Goal: Task Accomplishment & Management: Use online tool/utility

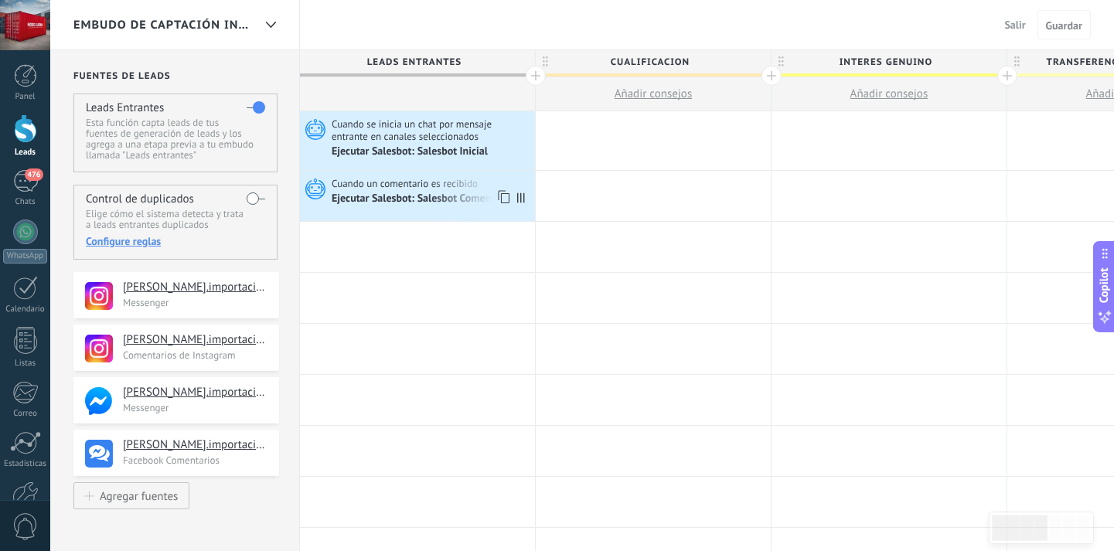
click at [443, 188] on span "Cuando un comentario es recibido" at bounding box center [406, 184] width 148 height 14
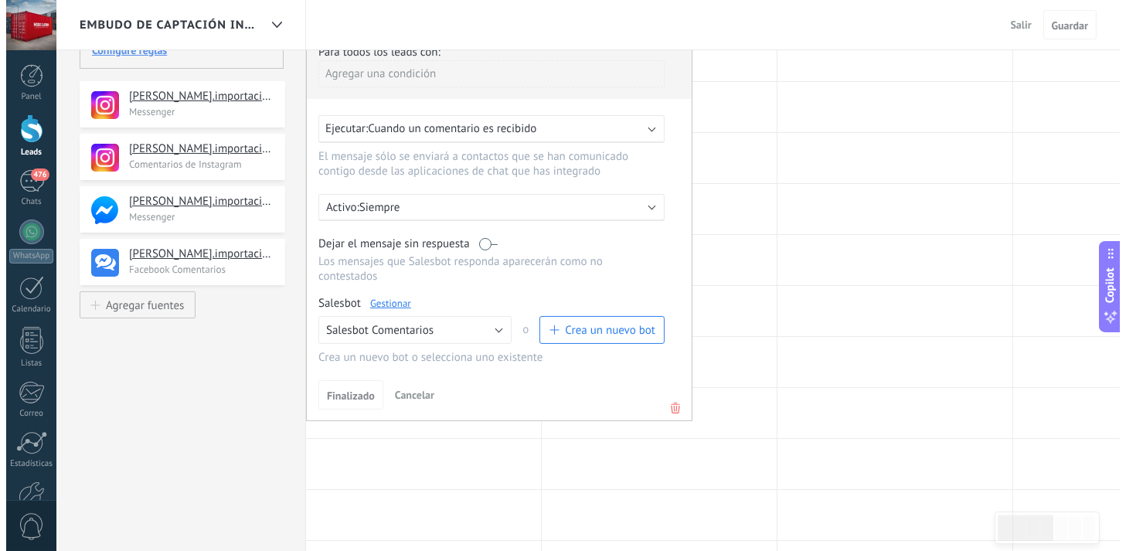
scroll to position [206, 0]
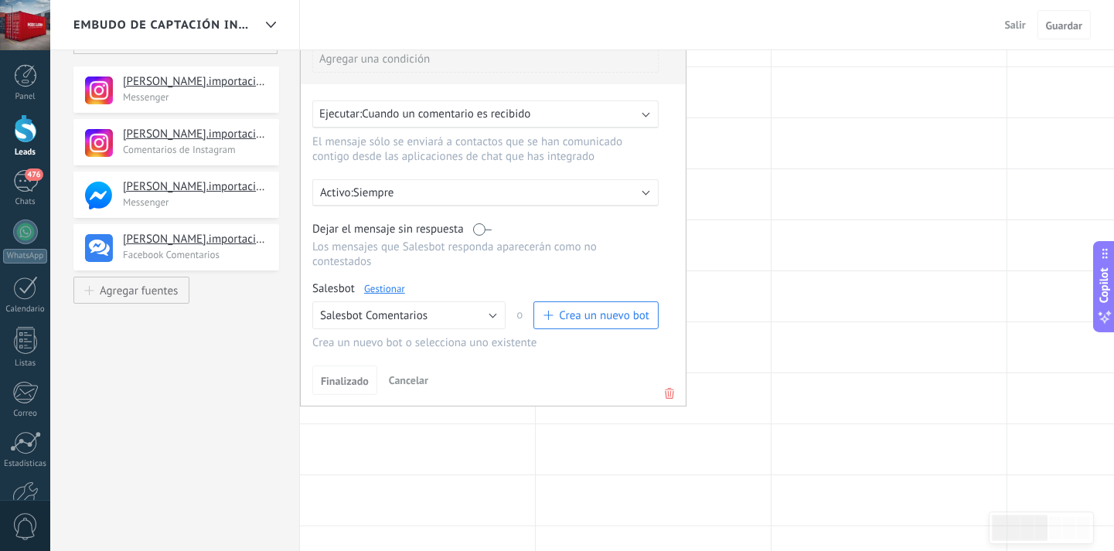
click at [393, 295] on link "Gestionar" at bounding box center [384, 288] width 41 height 13
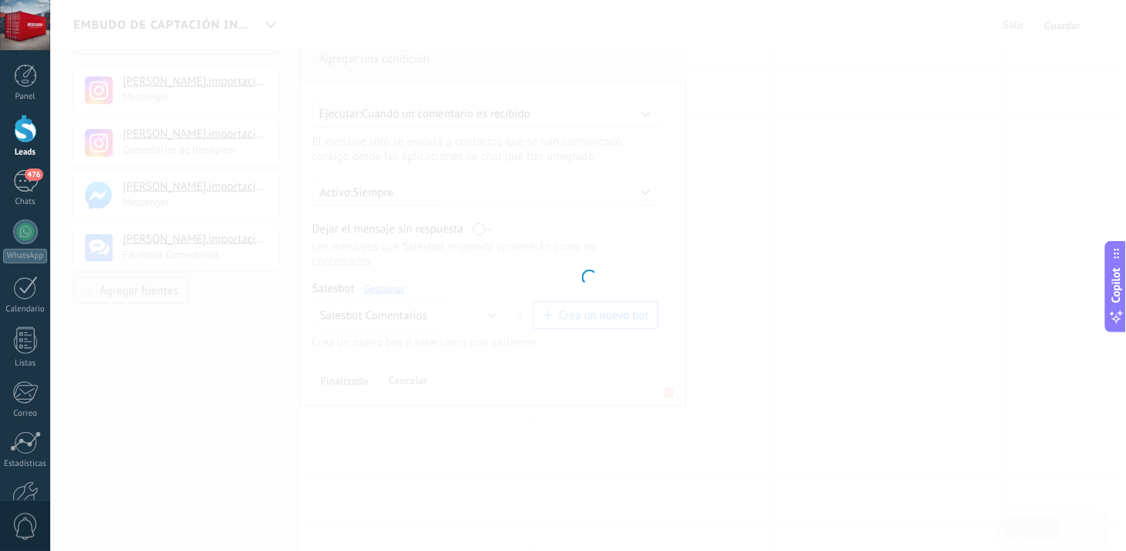
type input "**********"
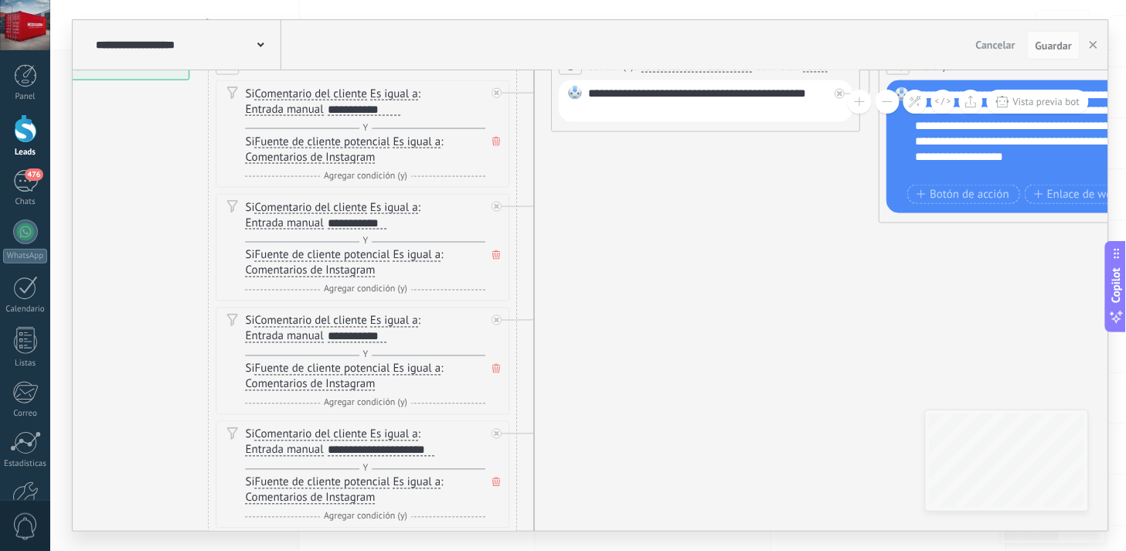
drag, startPoint x: 644, startPoint y: 335, endPoint x: 624, endPoint y: 309, distance: 32.5
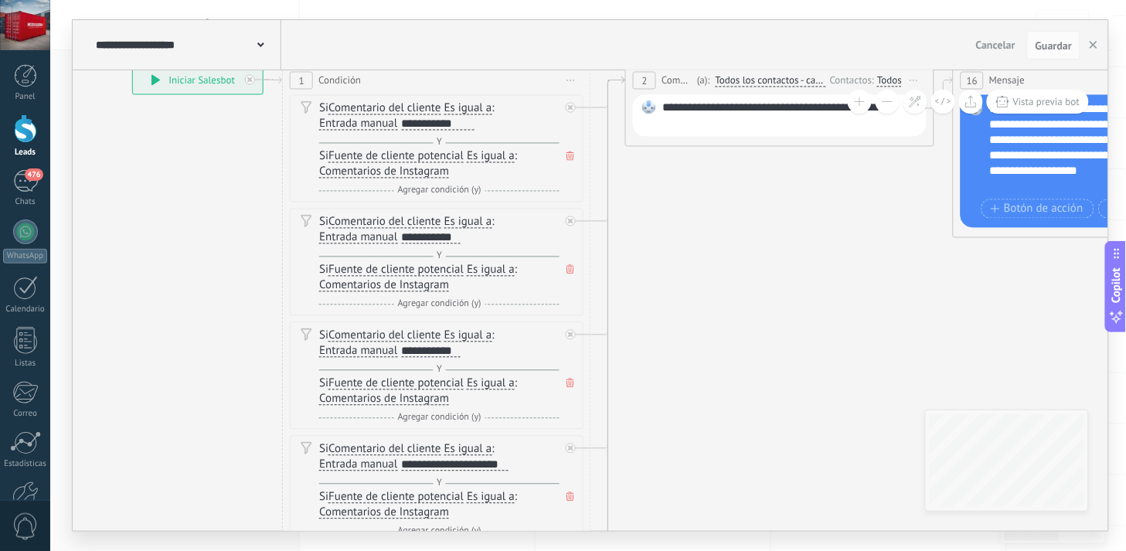
drag, startPoint x: 680, startPoint y: 369, endPoint x: 754, endPoint y: 383, distance: 74.9
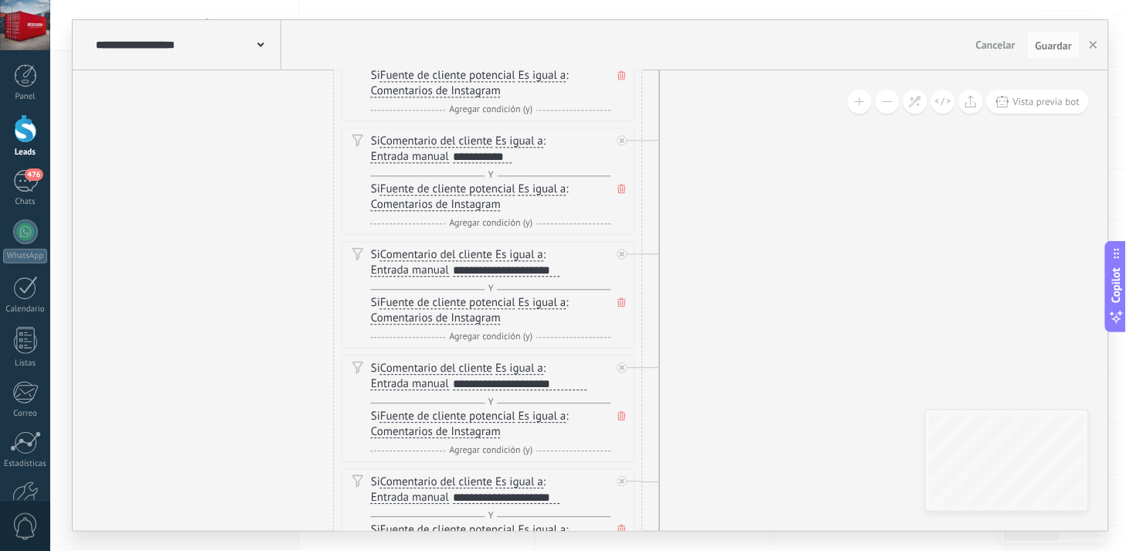
drag, startPoint x: 632, startPoint y: 451, endPoint x: 684, endPoint y: 257, distance: 200.8
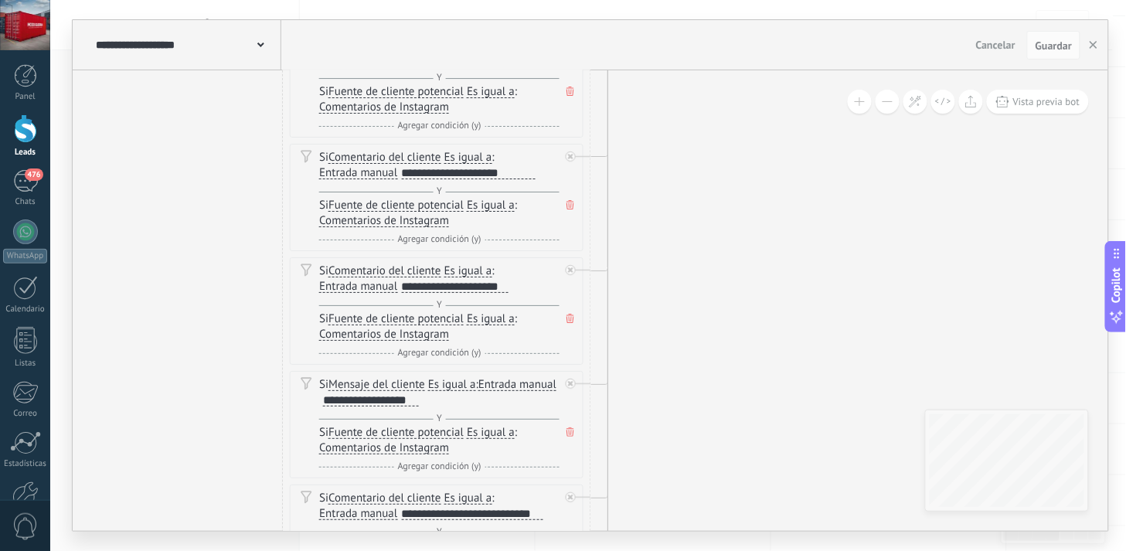
drag, startPoint x: 680, startPoint y: 408, endPoint x: 629, endPoint y: 197, distance: 217.3
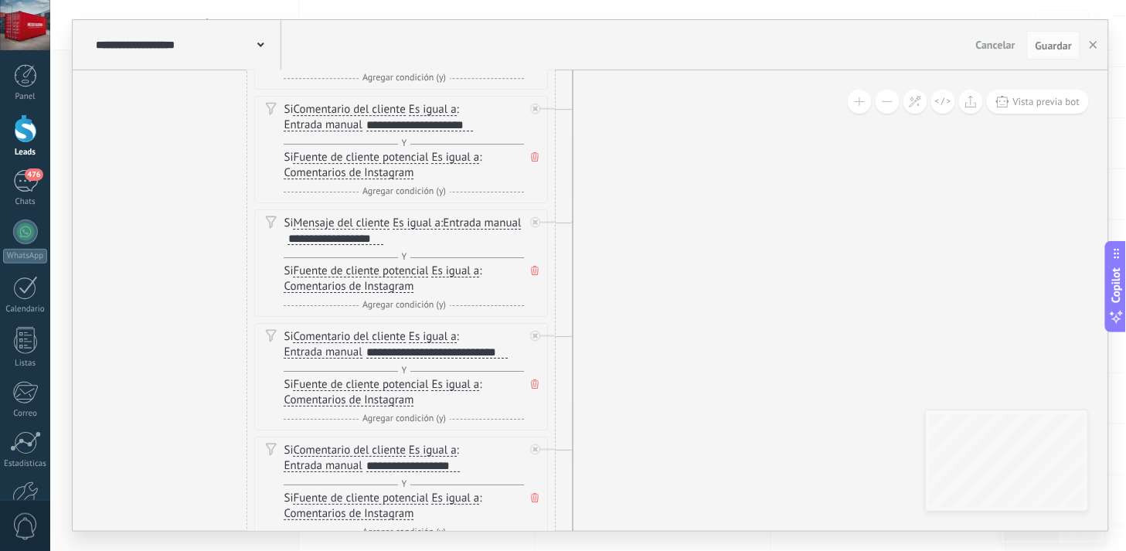
drag, startPoint x: 615, startPoint y: 350, endPoint x: 581, endPoint y: 189, distance: 164.5
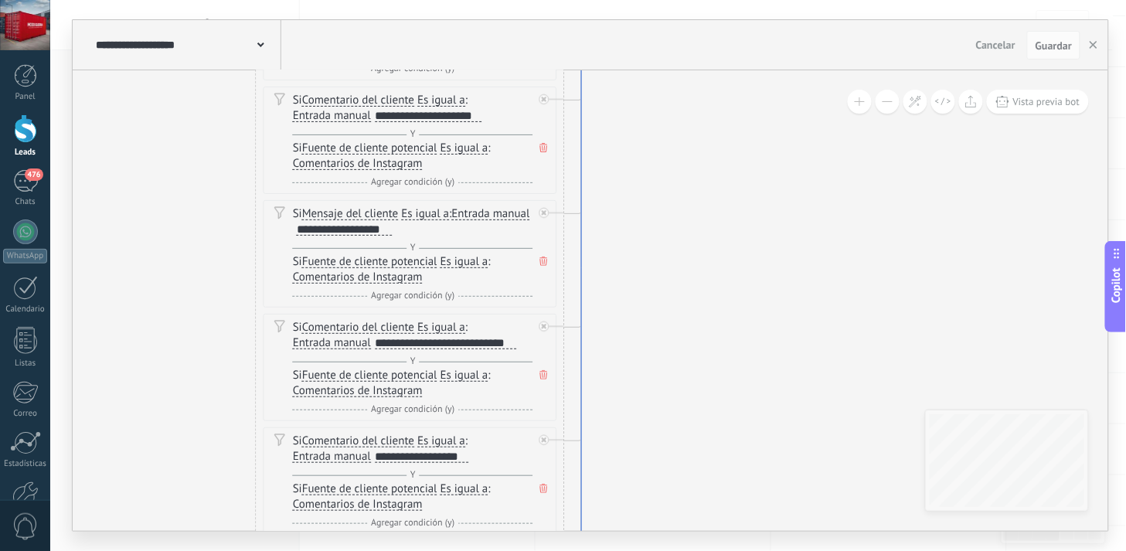
drag, startPoint x: 574, startPoint y: 279, endPoint x: 582, endPoint y: 269, distance: 13.2
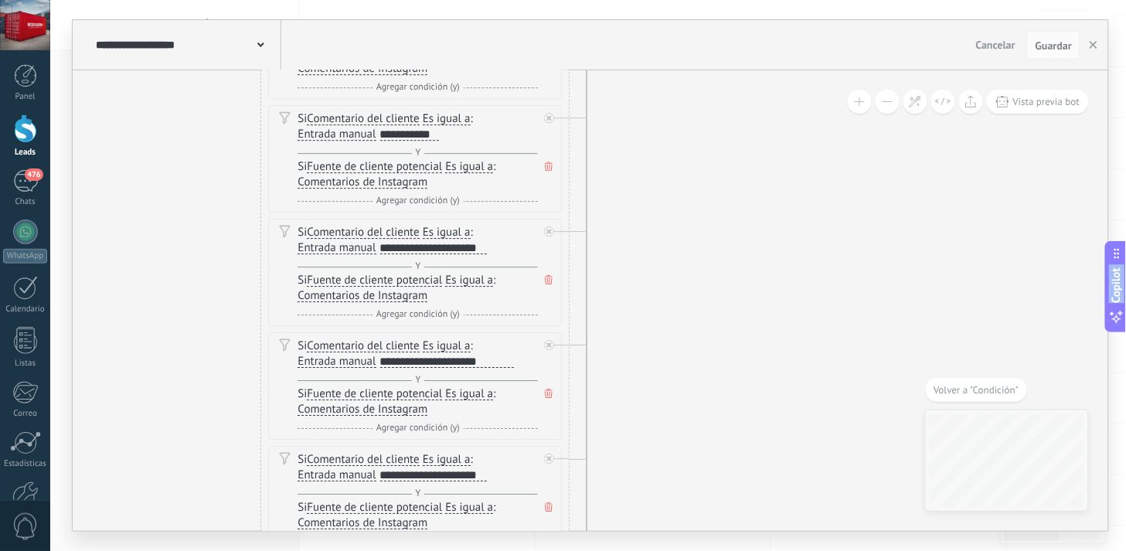
drag, startPoint x: 560, startPoint y: 394, endPoint x: 728, endPoint y: -19, distance: 445.9
click at [728, 0] on html ".abecls-1,.abecls-2{fill-rule:evenodd}.abecls-2{fill:#fff} .abhcls-1{fill:none}…" at bounding box center [563, 69] width 1126 height 551
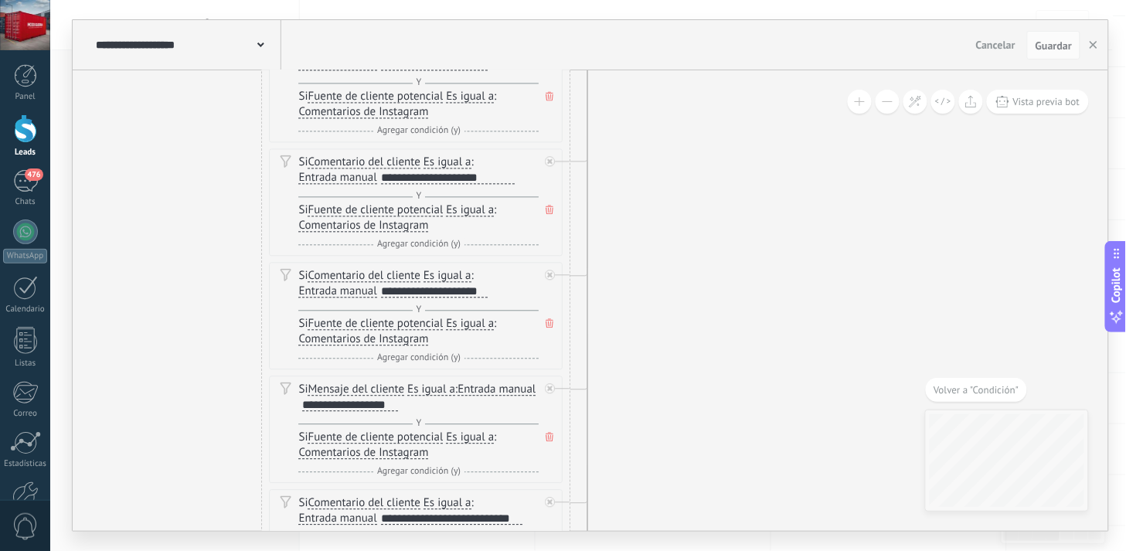
drag, startPoint x: 599, startPoint y: 410, endPoint x: 600, endPoint y: 189, distance: 220.3
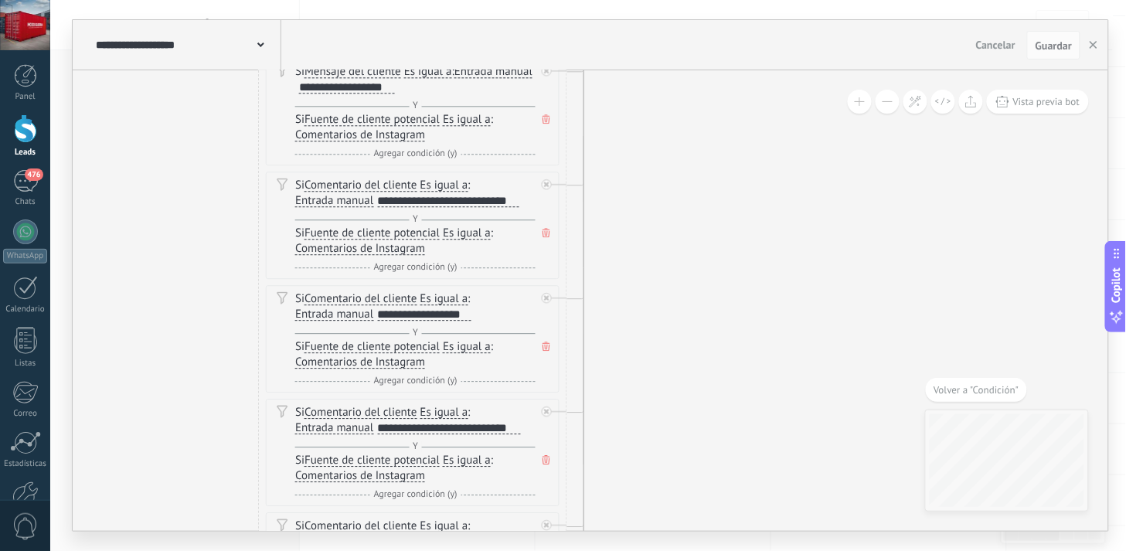
drag, startPoint x: 593, startPoint y: 451, endPoint x: 594, endPoint y: 218, distance: 232.7
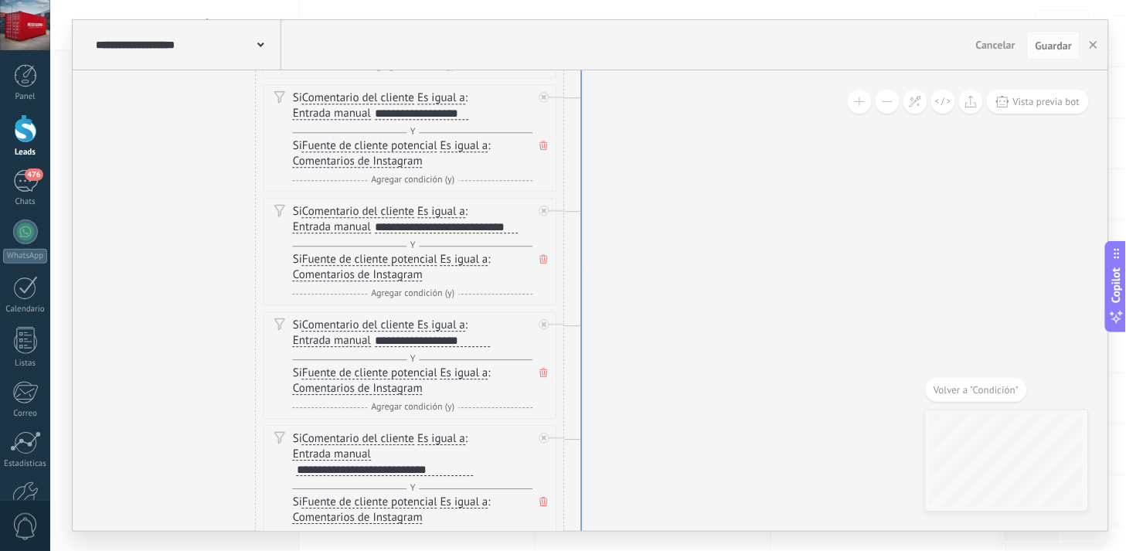
drag, startPoint x: 589, startPoint y: 419, endPoint x: 586, endPoint y: 218, distance: 201.0
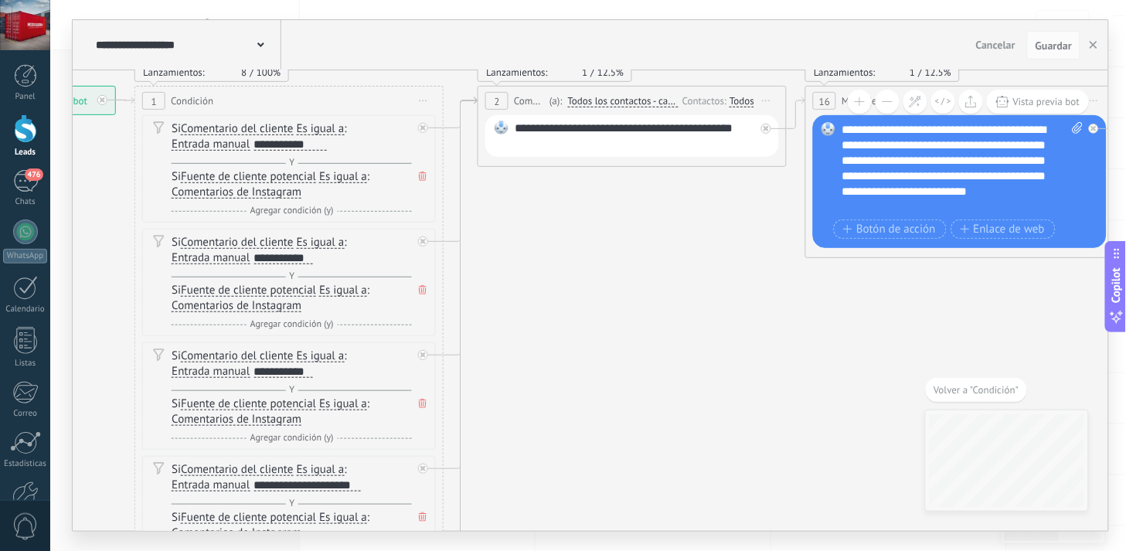
drag, startPoint x: 557, startPoint y: 387, endPoint x: 591, endPoint y: 251, distance: 139.5
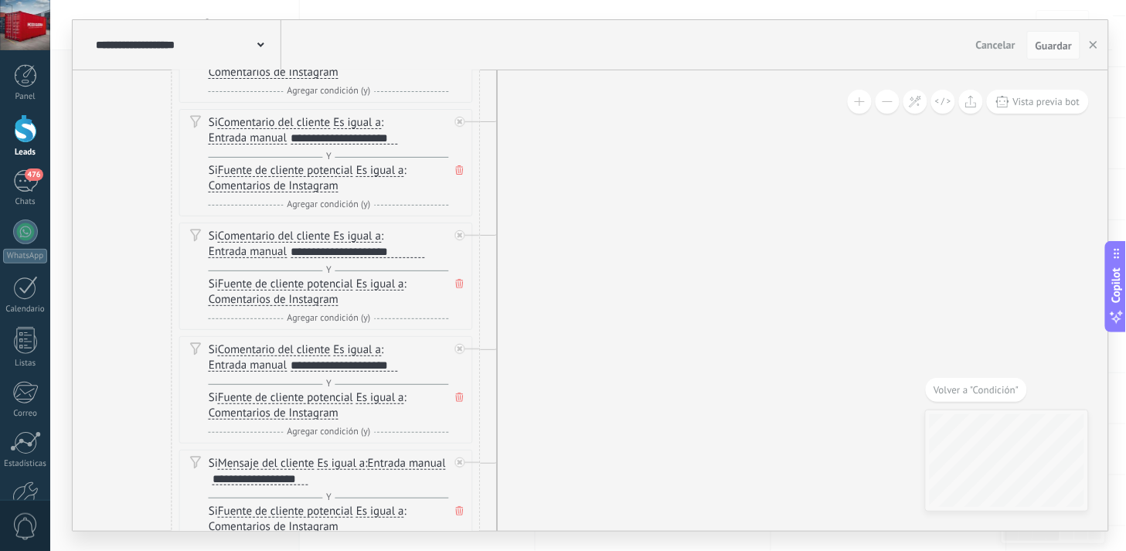
drag, startPoint x: 546, startPoint y: 480, endPoint x: 586, endPoint y: 132, distance: 350.2
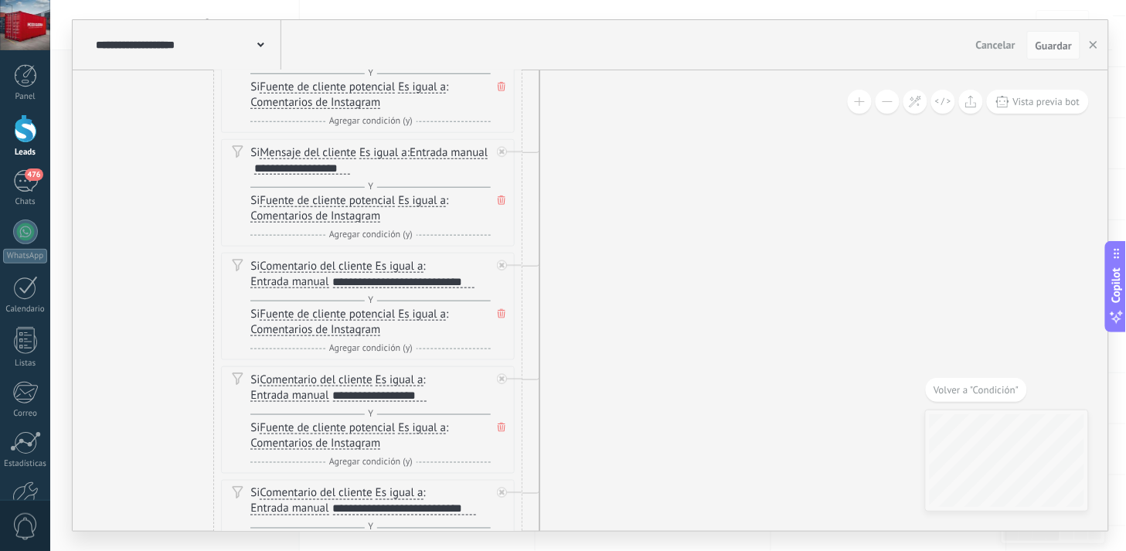
drag, startPoint x: 565, startPoint y: 230, endPoint x: 573, endPoint y: 178, distance: 52.4
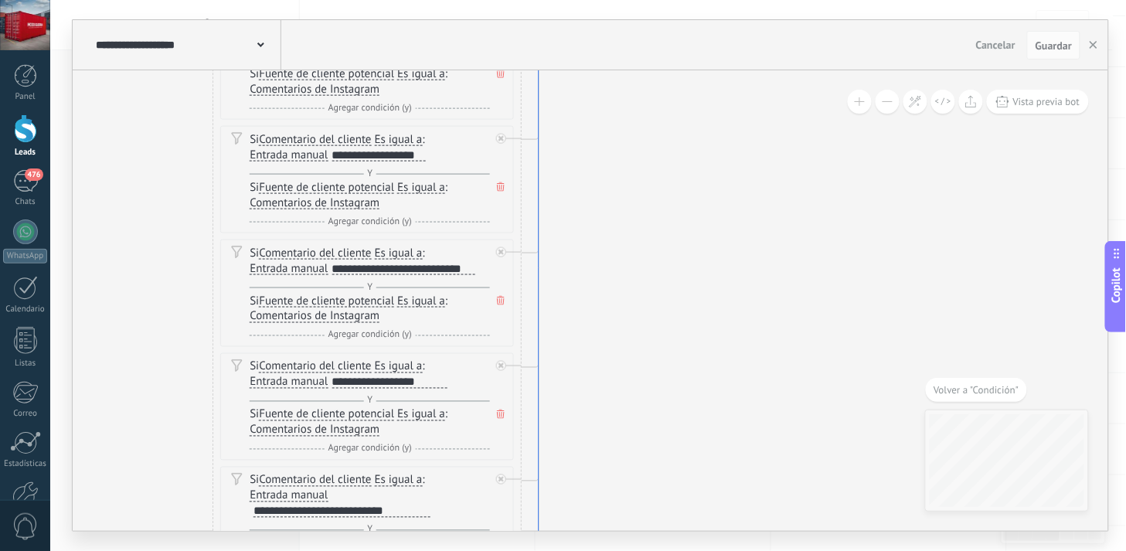
drag, startPoint x: 541, startPoint y: 454, endPoint x: 540, endPoint y: 213, distance: 240.4
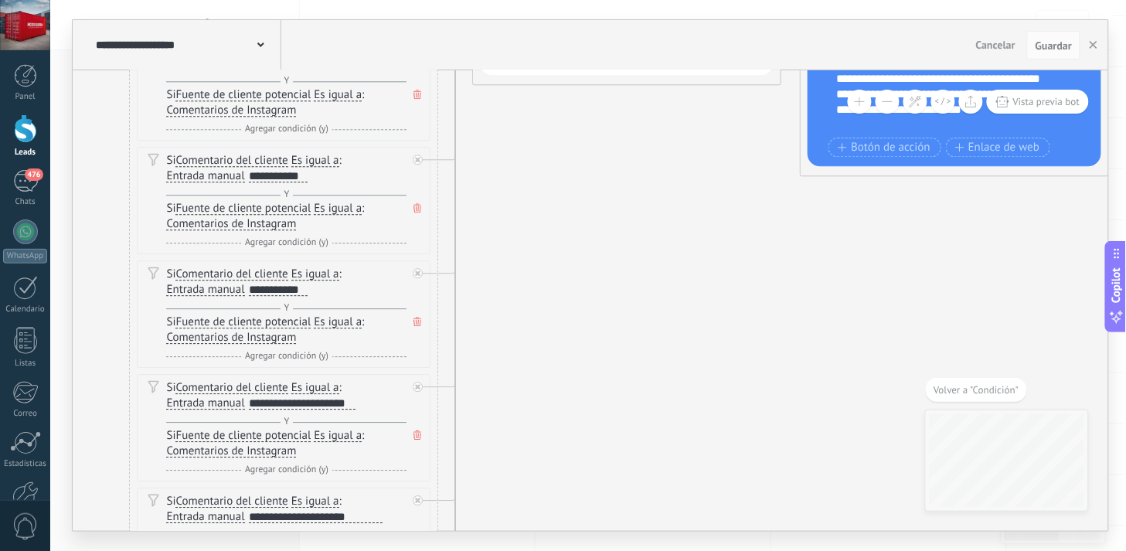
drag, startPoint x: 538, startPoint y: 442, endPoint x: 574, endPoint y: 186, distance: 258.5
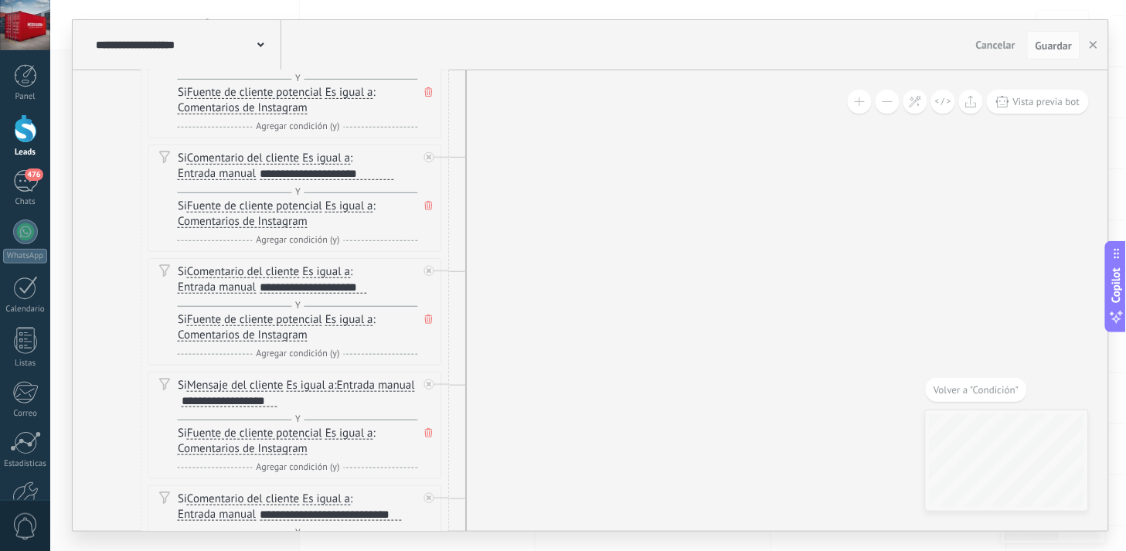
drag, startPoint x: 513, startPoint y: 414, endPoint x: 534, endPoint y: 162, distance: 252.1
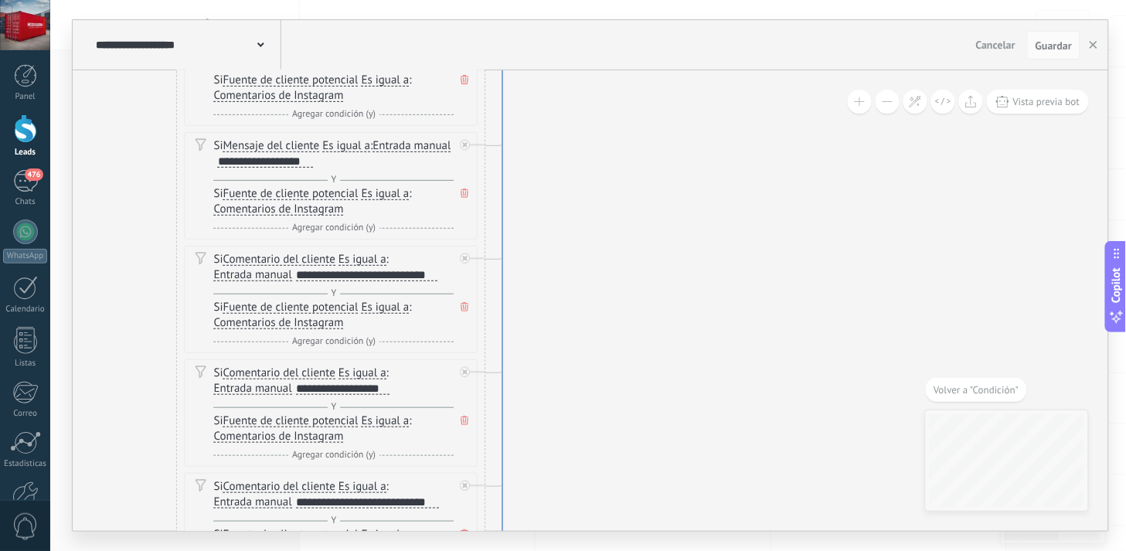
drag, startPoint x: 465, startPoint y: 473, endPoint x: 501, endPoint y: 233, distance: 242.3
drag, startPoint x: 477, startPoint y: 492, endPoint x: 513, endPoint y: 328, distance: 168.6
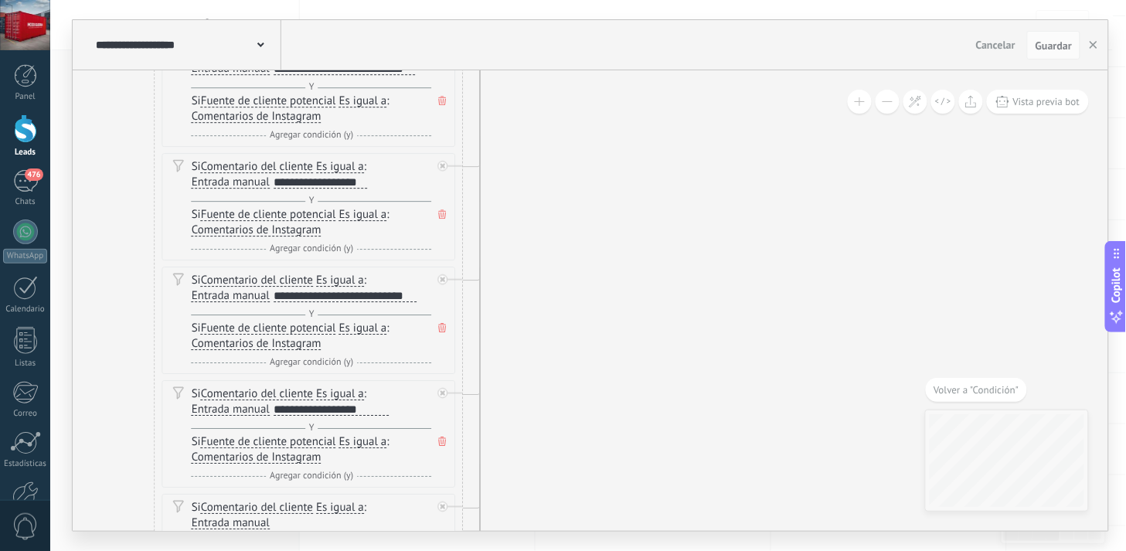
drag, startPoint x: 523, startPoint y: 367, endPoint x: 499, endPoint y: 159, distance: 209.2
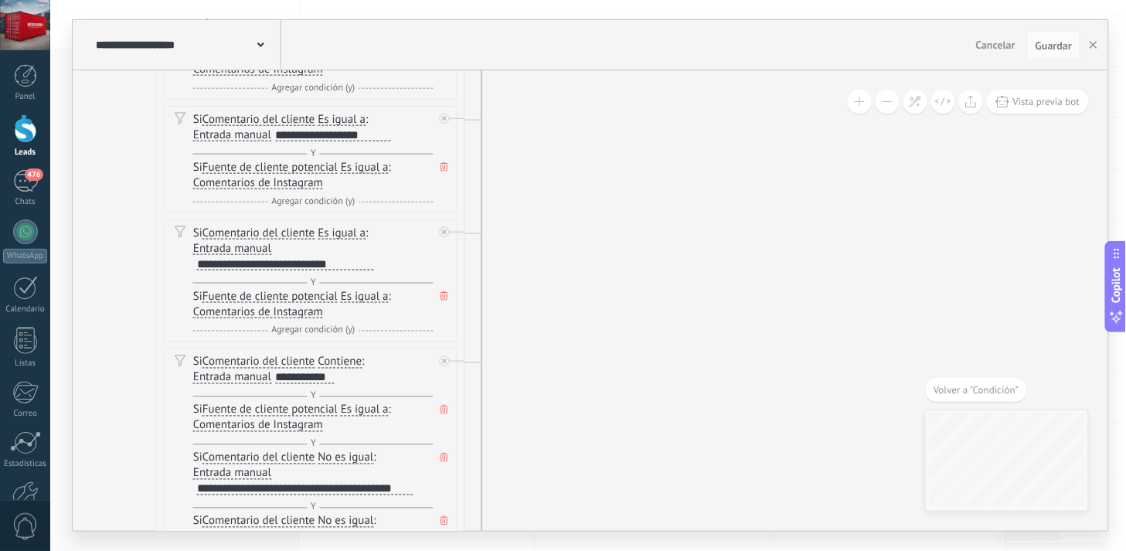
drag, startPoint x: 492, startPoint y: 484, endPoint x: 495, endPoint y: 213, distance: 270.6
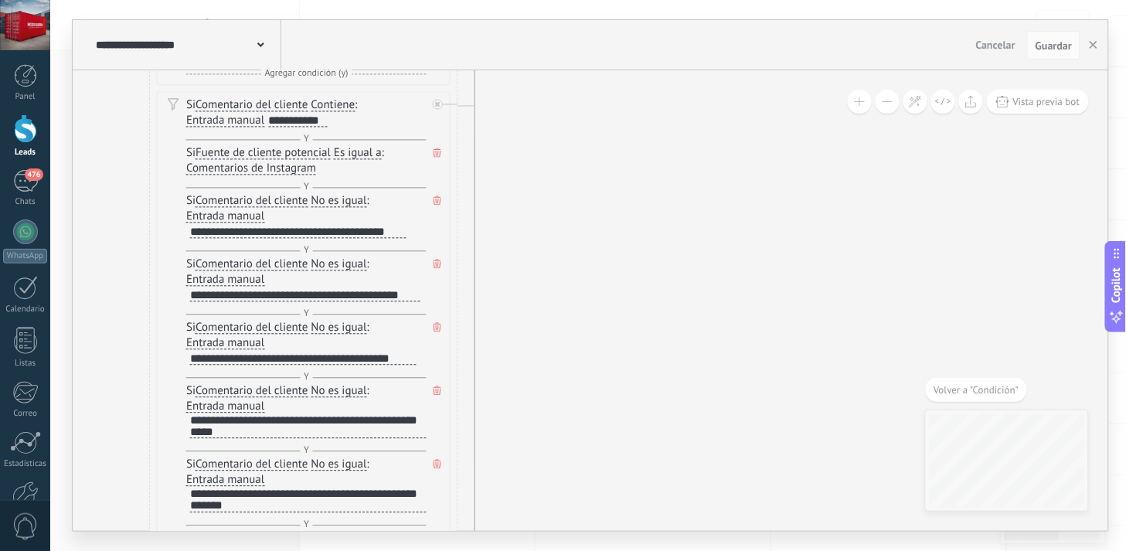
drag, startPoint x: 497, startPoint y: 435, endPoint x: 490, endPoint y: 179, distance: 256.8
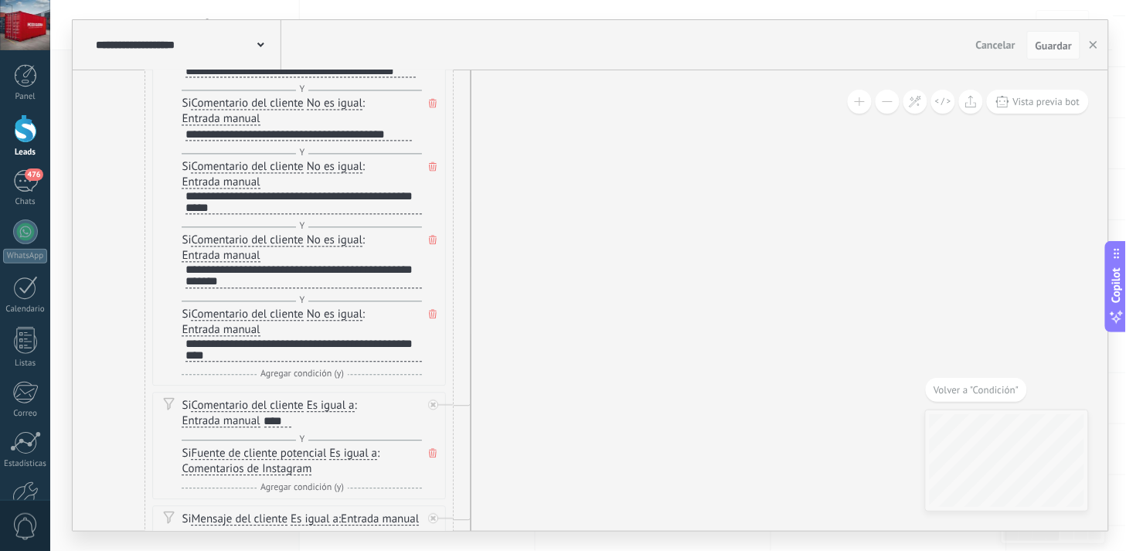
drag, startPoint x: 489, startPoint y: 399, endPoint x: 484, endPoint y: 178, distance: 221.1
click at [484, 178] on icon at bounding box center [888, 527] width 2559 height 4908
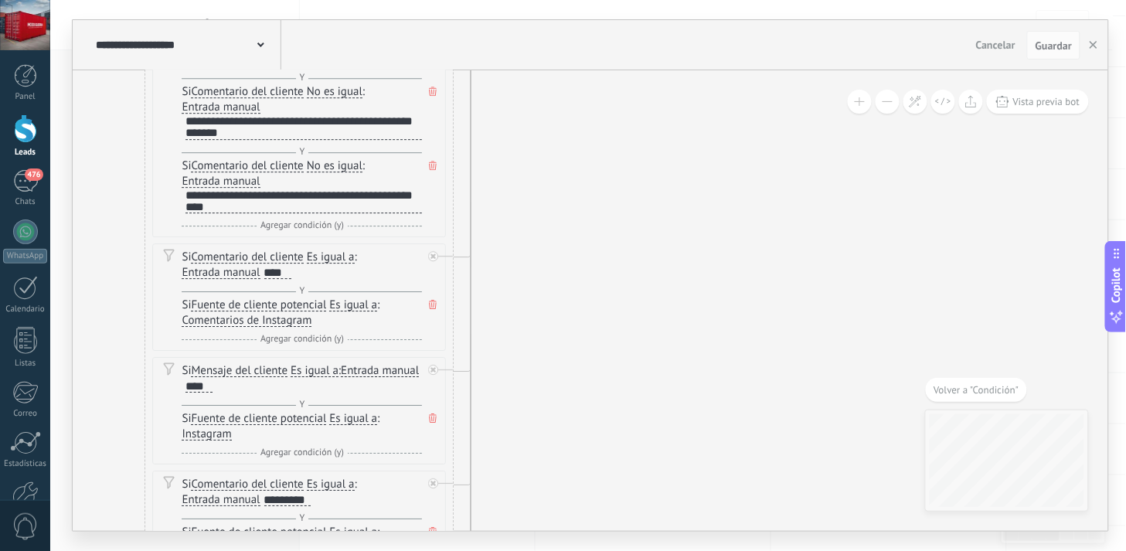
drag, startPoint x: 478, startPoint y: 415, endPoint x: 478, endPoint y: 266, distance: 149.2
click at [478, 266] on icon at bounding box center [888, 378] width 2559 height 4908
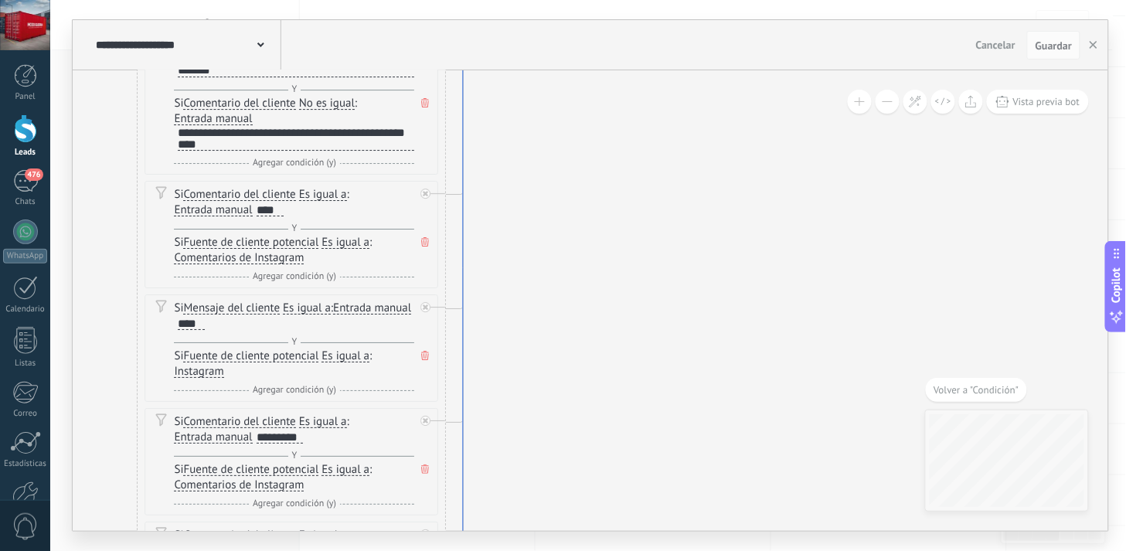
click at [465, 381] on icon at bounding box center [464, 160] width 34 height 3800
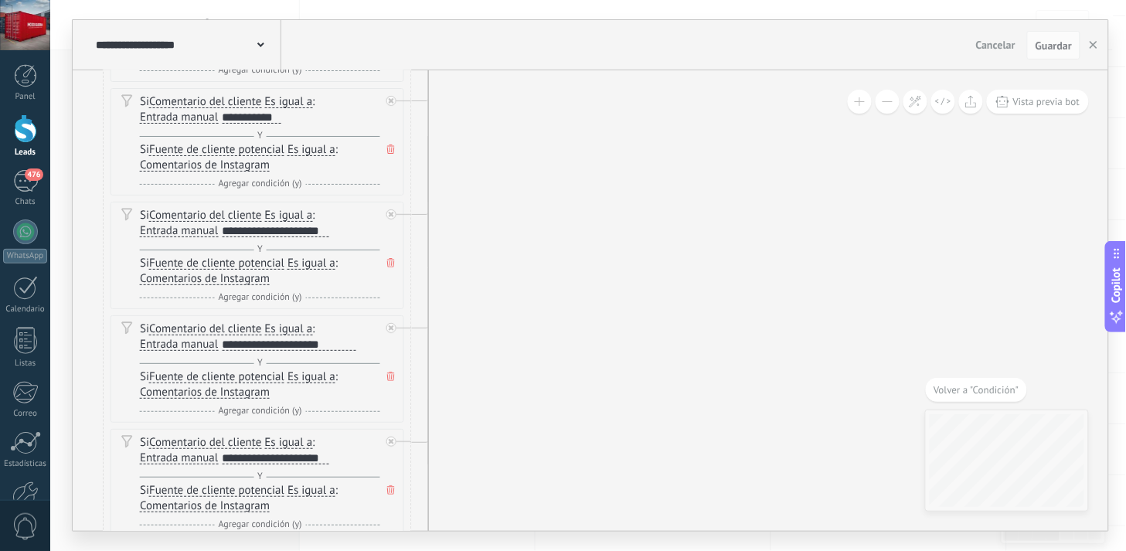
drag, startPoint x: 415, startPoint y: 431, endPoint x: 425, endPoint y: 3, distance: 428.4
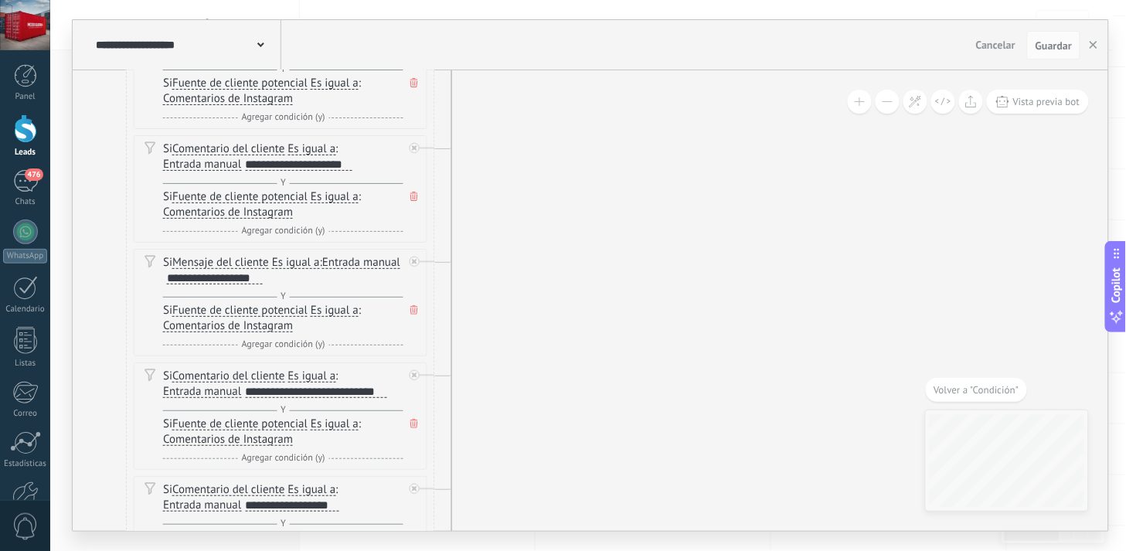
drag, startPoint x: 435, startPoint y: 423, endPoint x: 458, endPoint y: 129, distance: 294.7
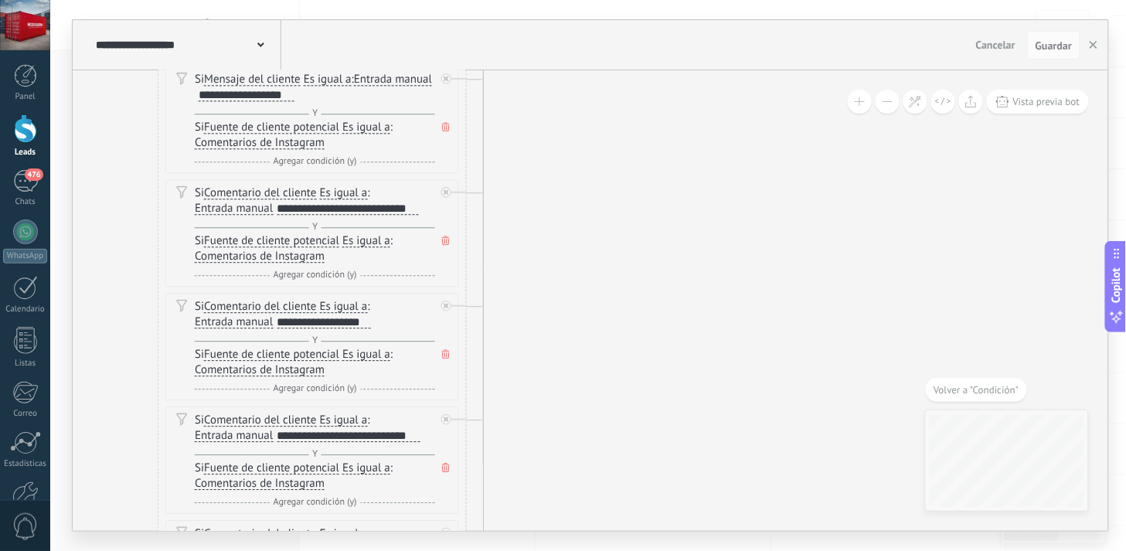
drag, startPoint x: 442, startPoint y: 415, endPoint x: 474, endPoint y: 235, distance: 182.9
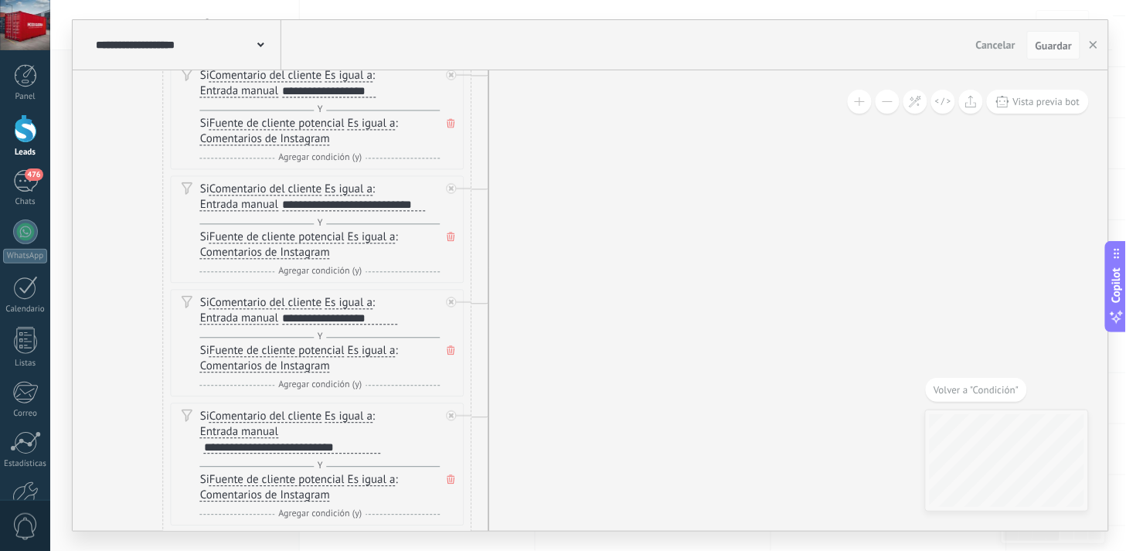
drag, startPoint x: 477, startPoint y: 387, endPoint x: 483, endPoint y: 157, distance: 230.5
click at [993, 388] on span "Volver a "Condición"" at bounding box center [976, 389] width 85 height 13
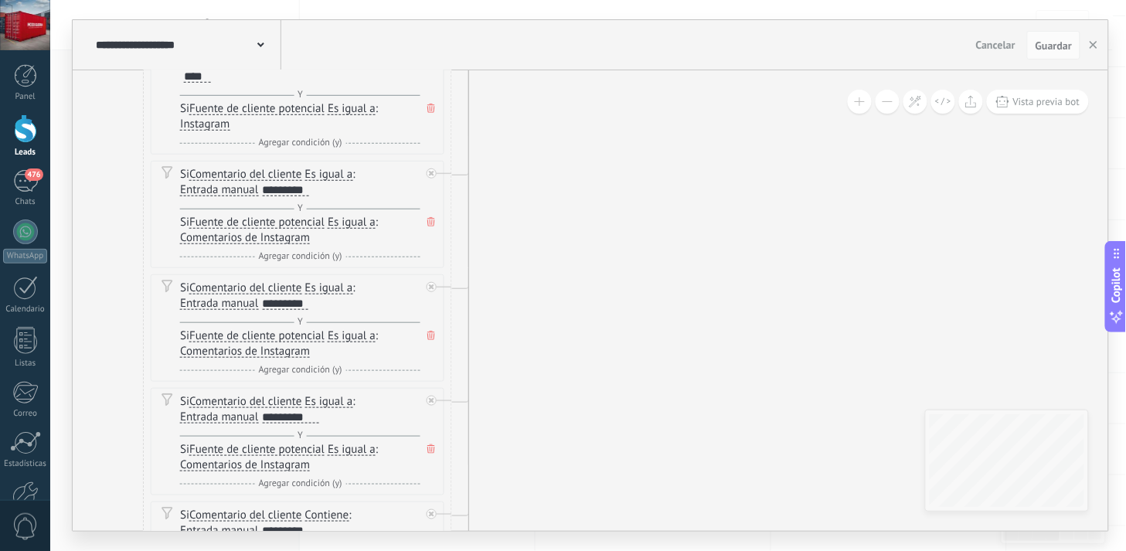
drag, startPoint x: 584, startPoint y: 457, endPoint x: 591, endPoint y: 209, distance: 248.2
click at [591, 209] on icon at bounding box center [886, 68] width 2559 height 4908
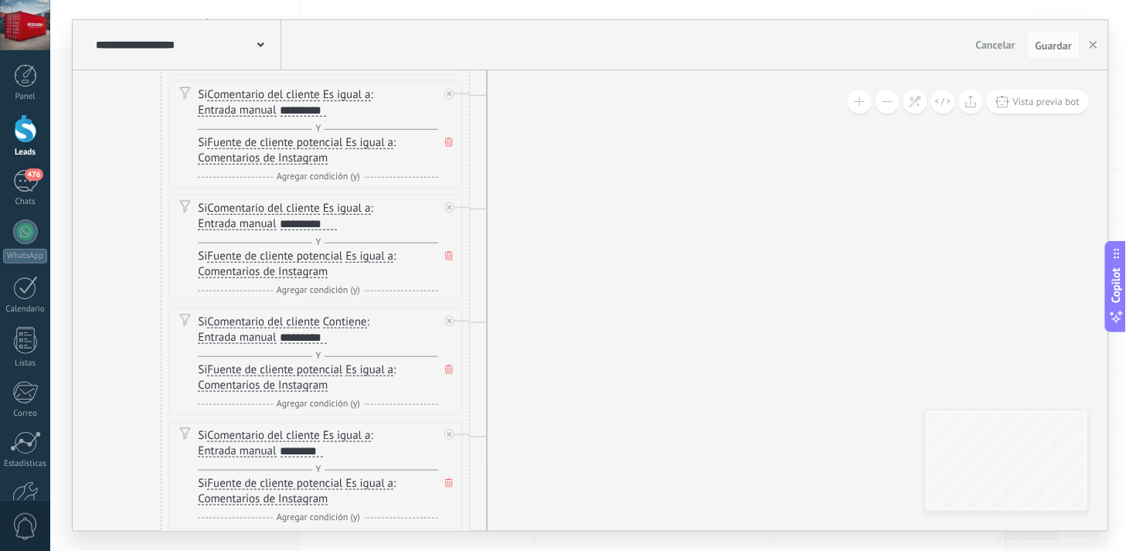
drag, startPoint x: 573, startPoint y: 310, endPoint x: 584, endPoint y: 237, distance: 74.2
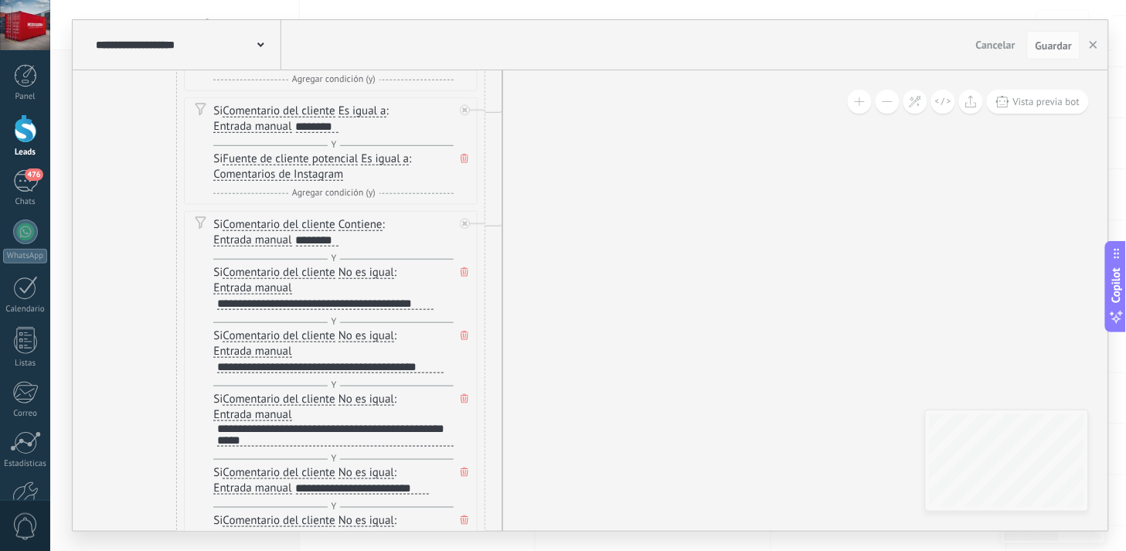
drag, startPoint x: 567, startPoint y: 464, endPoint x: 582, endPoint y: 139, distance: 325.1
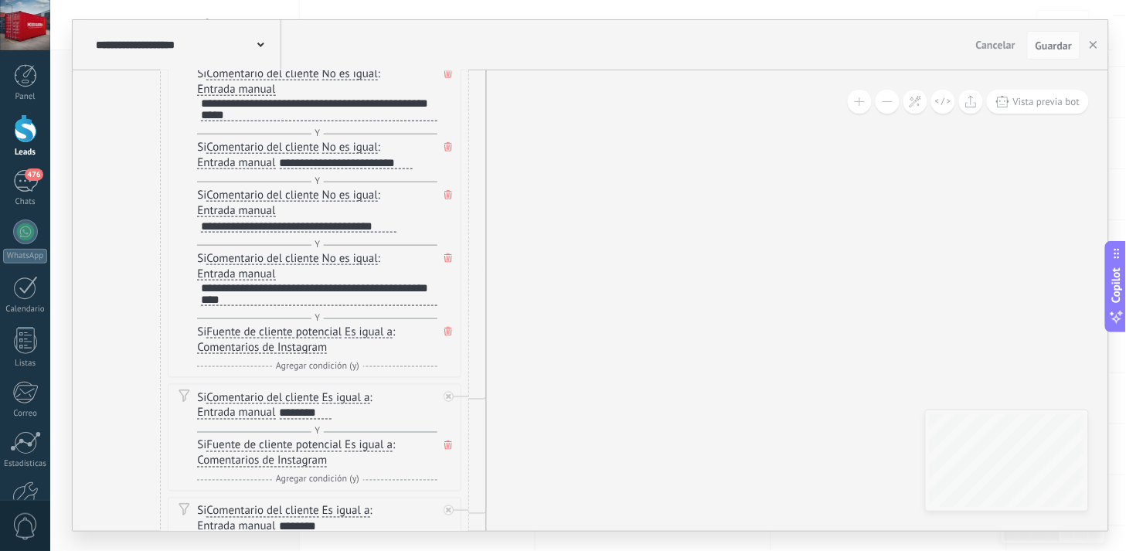
drag
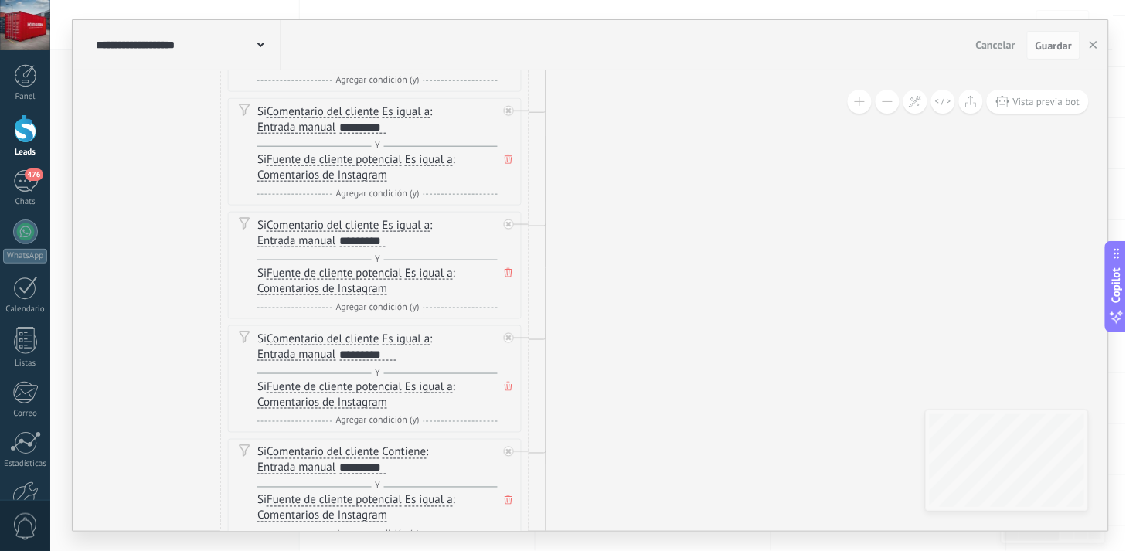
click at [686, 321] on icon at bounding box center [963, 5] width 2559 height 4908
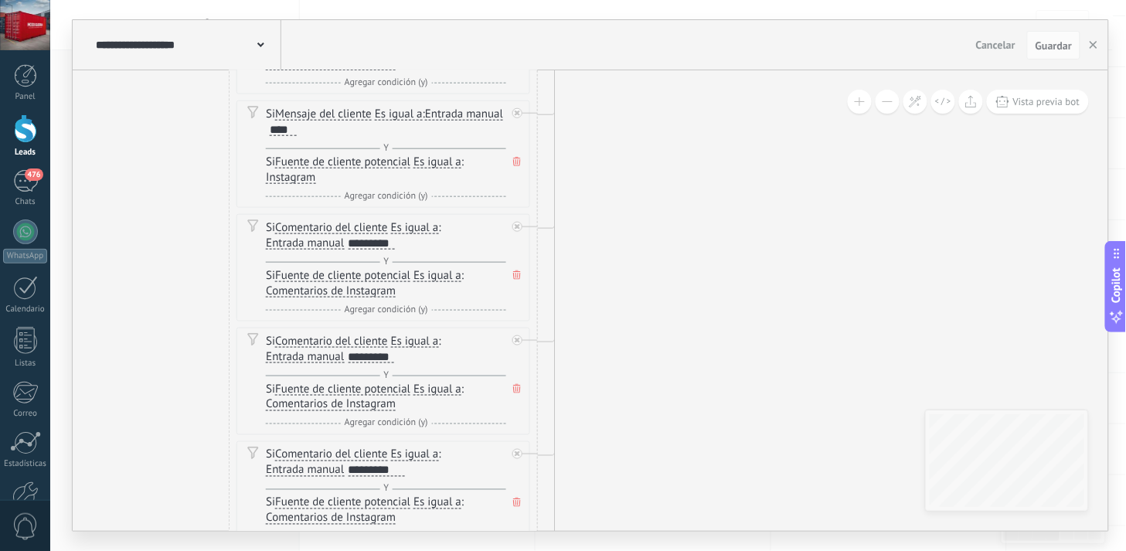
click at [651, 273] on icon at bounding box center [971, 121] width 2559 height 4908
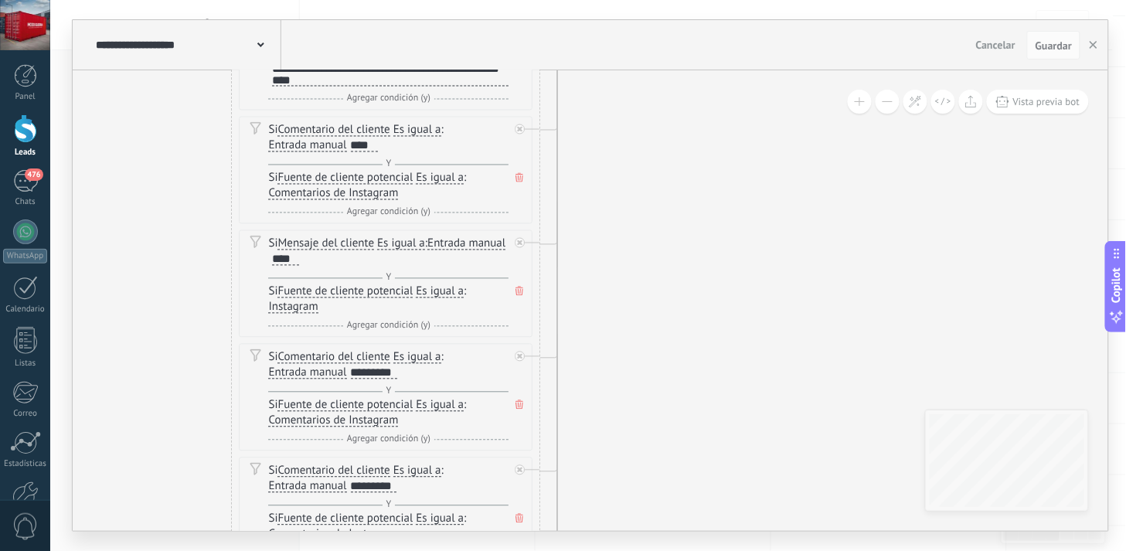
click at [685, 354] on icon at bounding box center [974, 251] width 2559 height 4908
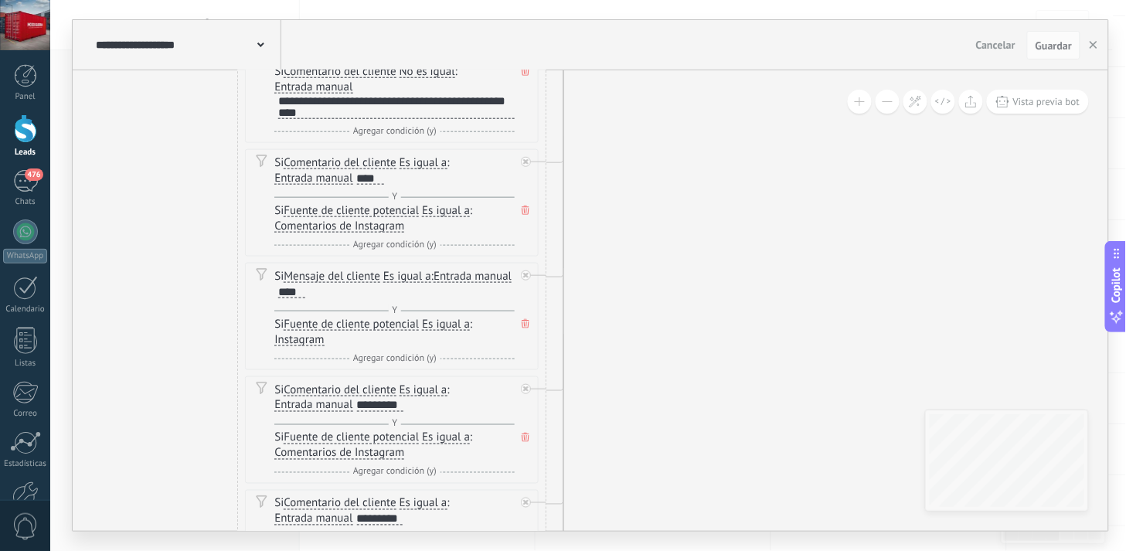
click at [700, 261] on icon at bounding box center [980, 283] width 2559 height 4908
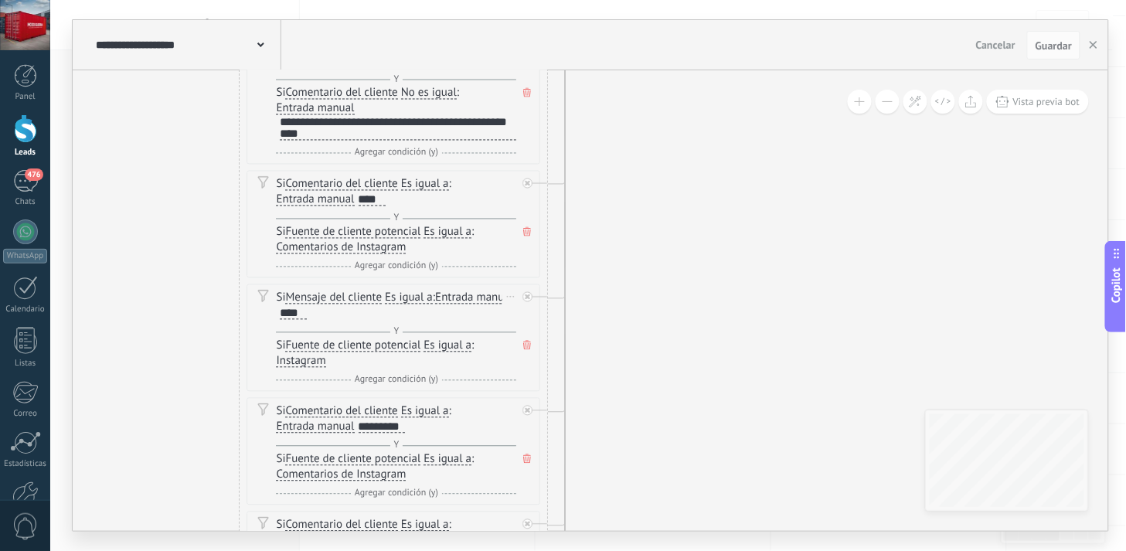
click at [343, 297] on span "Mensaje del cliente" at bounding box center [334, 297] width 97 height 12
click at [343, 297] on button "Mensaje del cliente" at bounding box center [374, 298] width 193 height 28
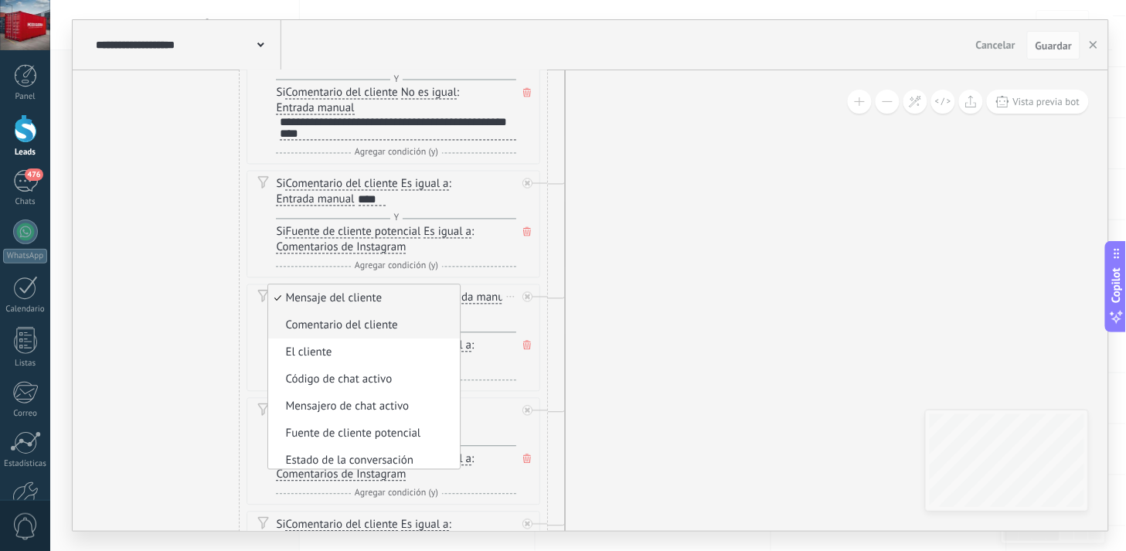
click at [351, 329] on span "Comentario del cliente" at bounding box center [362, 325] width 187 height 15
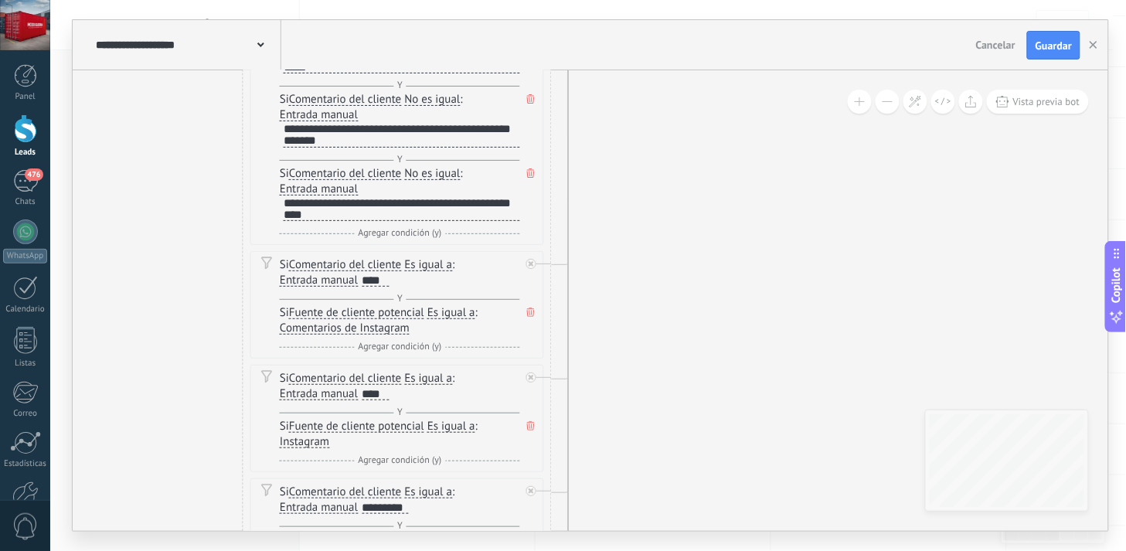
click at [669, 390] on icon at bounding box center [985, 385] width 2559 height 4908
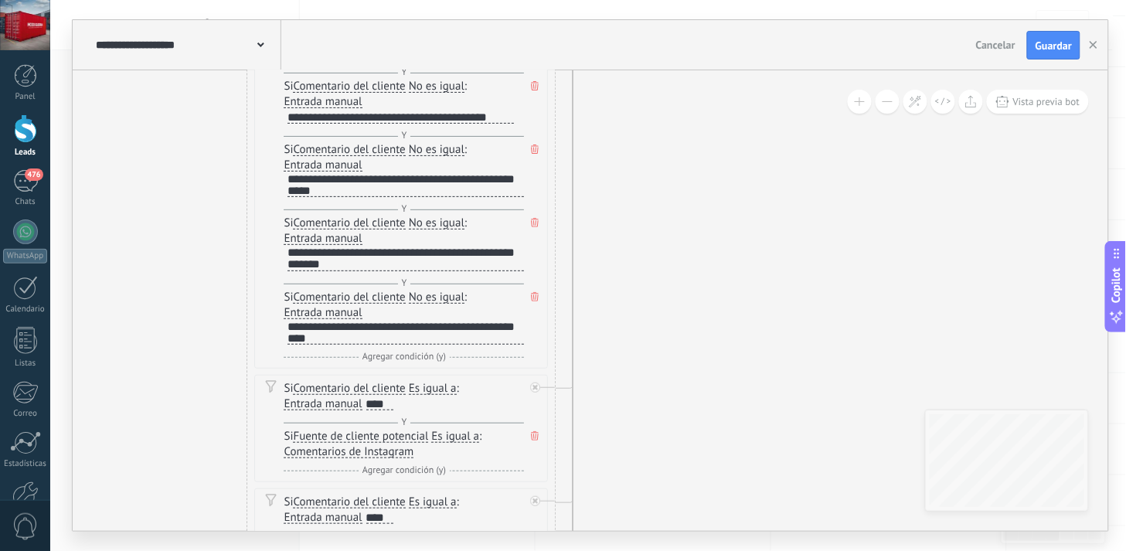
click at [682, 308] on icon at bounding box center [990, 509] width 2559 height 4908
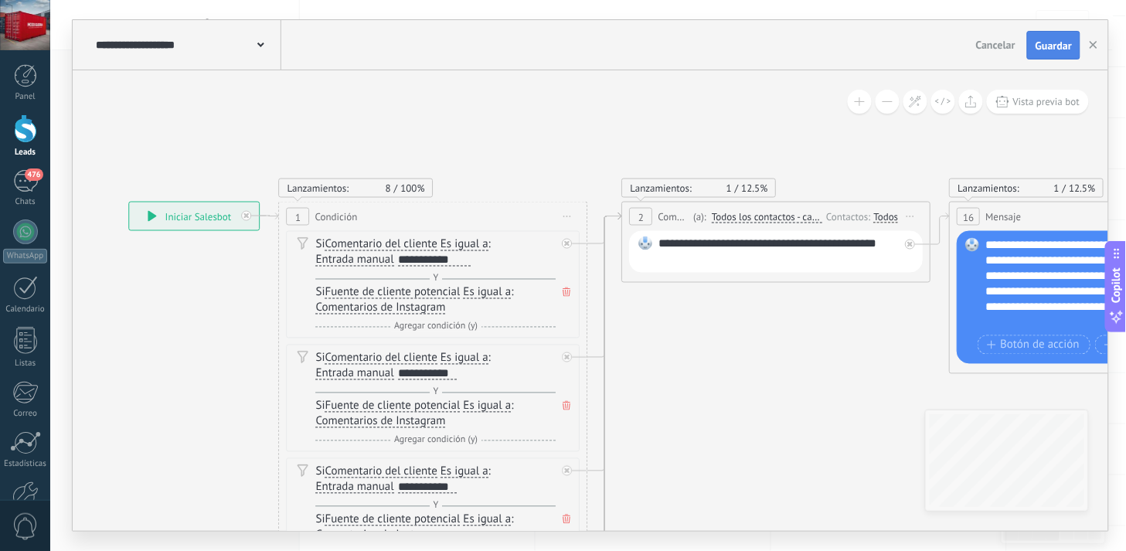
click at [1059, 50] on span "Guardar" at bounding box center [1054, 45] width 36 height 11
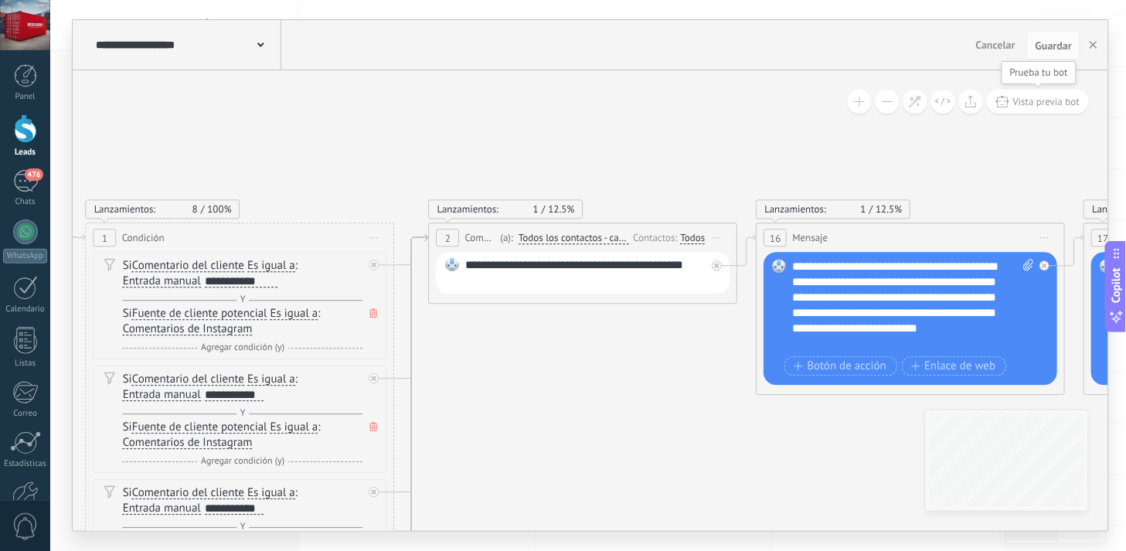
click at [1041, 105] on span "Vista previa bot" at bounding box center [1046, 101] width 67 height 13
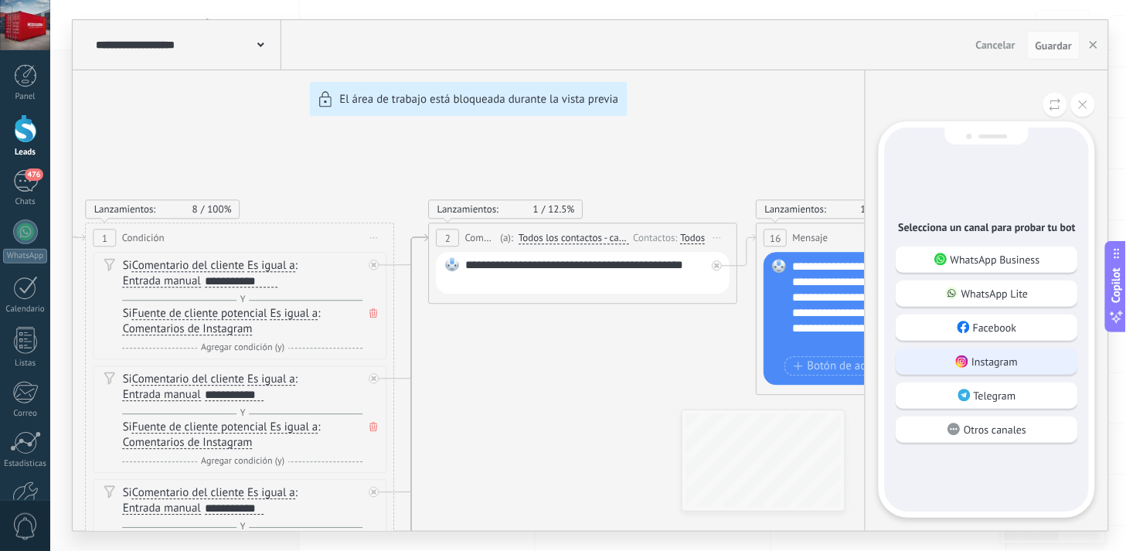
click at [966, 352] on div "Instagram" at bounding box center [987, 362] width 182 height 26
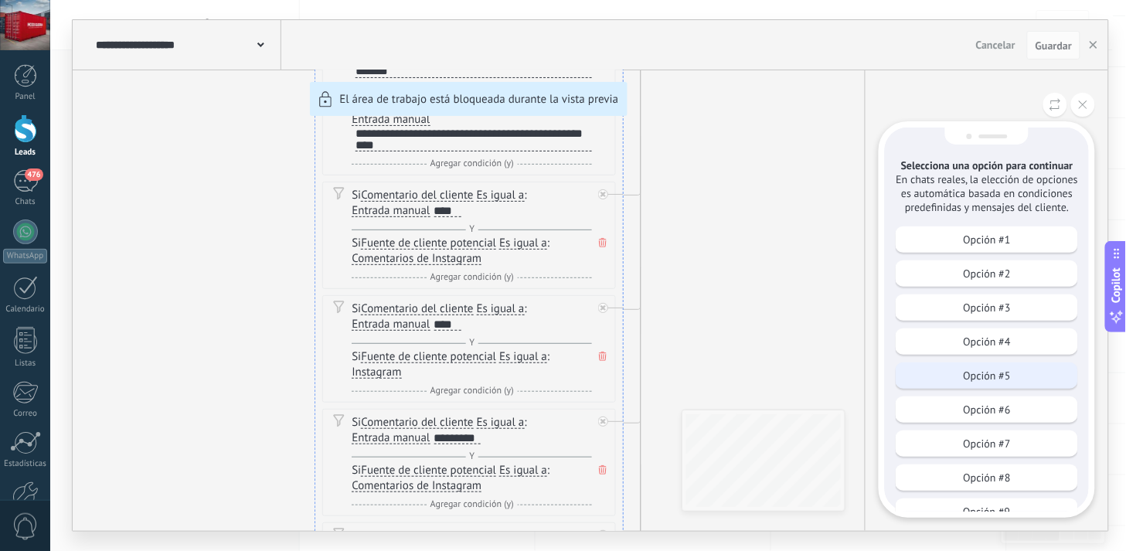
click at [965, 363] on div "Opción #5" at bounding box center [987, 376] width 182 height 26
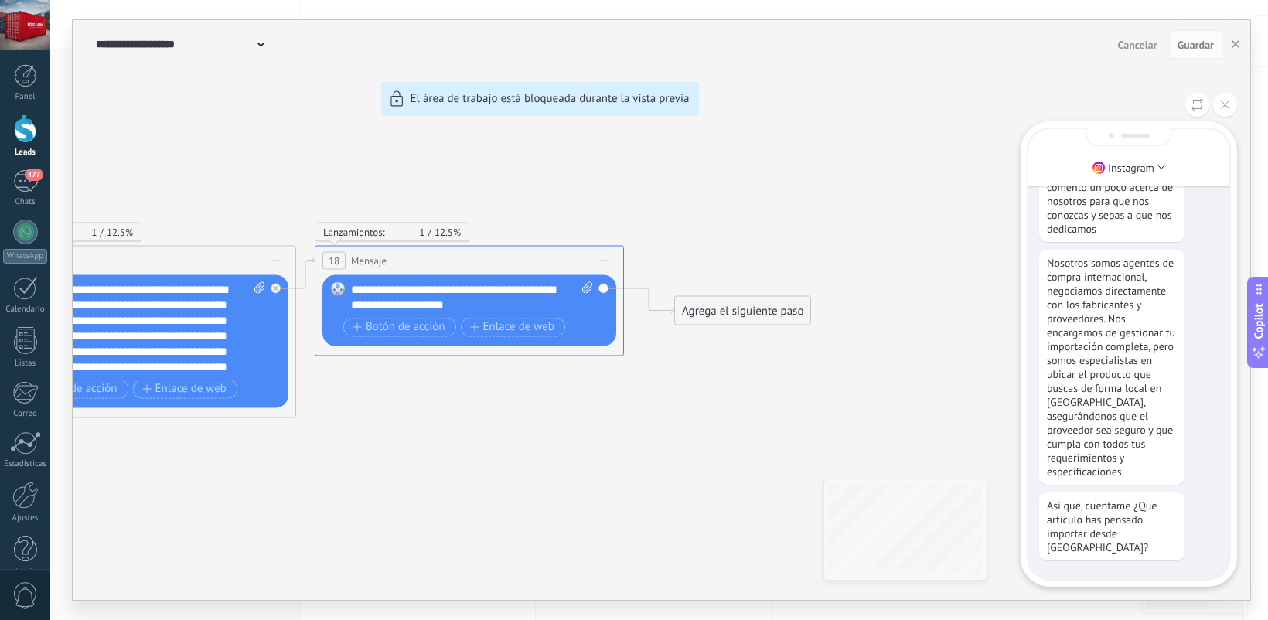
drag, startPoint x: 775, startPoint y: 237, endPoint x: 983, endPoint y: 257, distance: 208.2
click at [983, 257] on div "**********" at bounding box center [661, 310] width 1177 height 580
drag, startPoint x: 607, startPoint y: 465, endPoint x: 833, endPoint y: 443, distance: 227.6
click at [833, 443] on div "**********" at bounding box center [661, 310] width 1177 height 580
drag, startPoint x: 520, startPoint y: 369, endPoint x: 600, endPoint y: 372, distance: 79.7
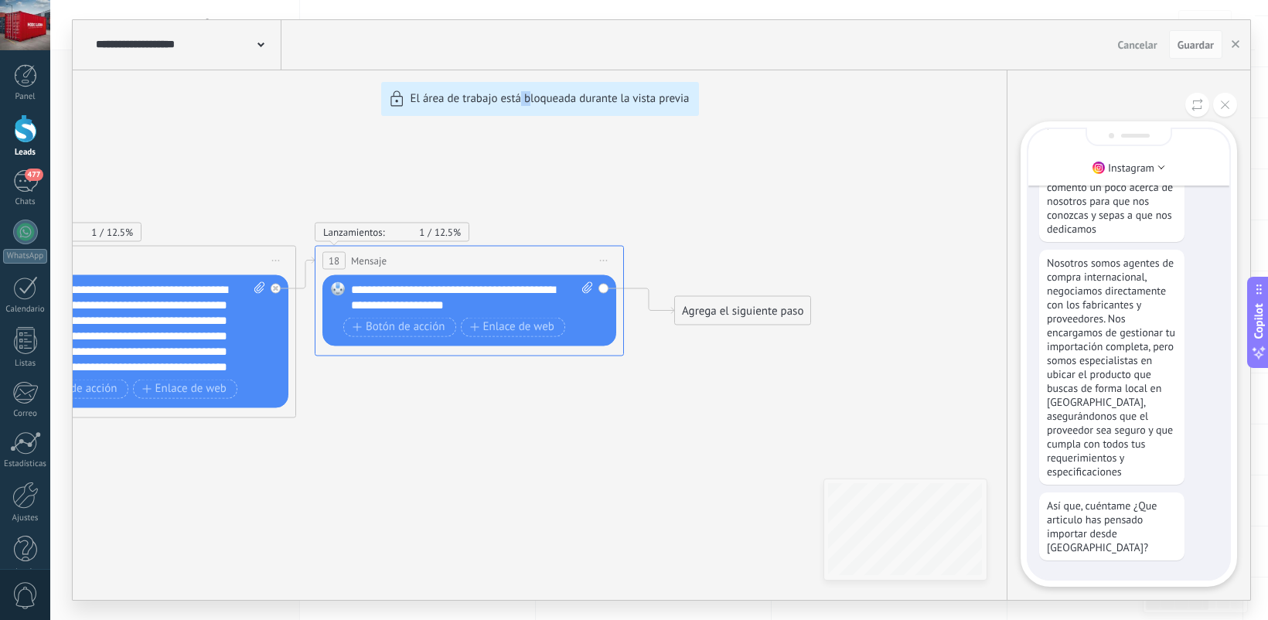
click at [545, 369] on div "**********" at bounding box center [661, 310] width 1177 height 580
click at [737, 198] on div "**********" at bounding box center [661, 310] width 1177 height 580
click at [1113, 44] on button "button" at bounding box center [1235, 44] width 23 height 29
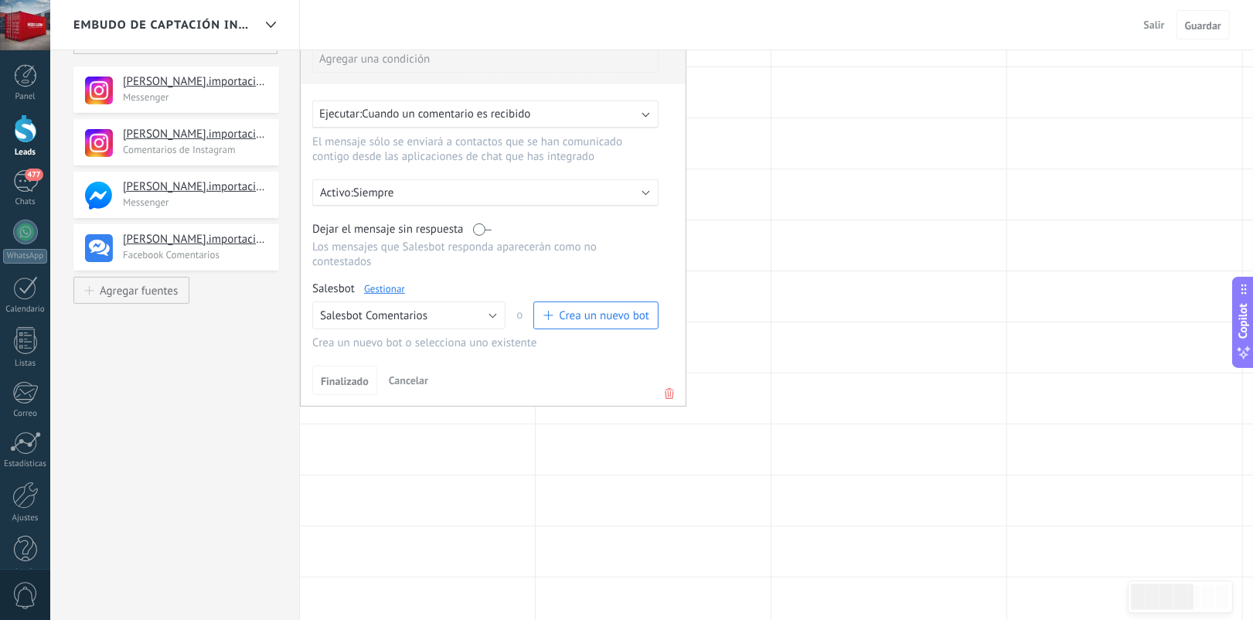
click at [373, 281] on div "Salesbot Gestionar" at bounding box center [485, 288] width 346 height 15
click at [376, 286] on link "Gestionar" at bounding box center [384, 288] width 41 height 13
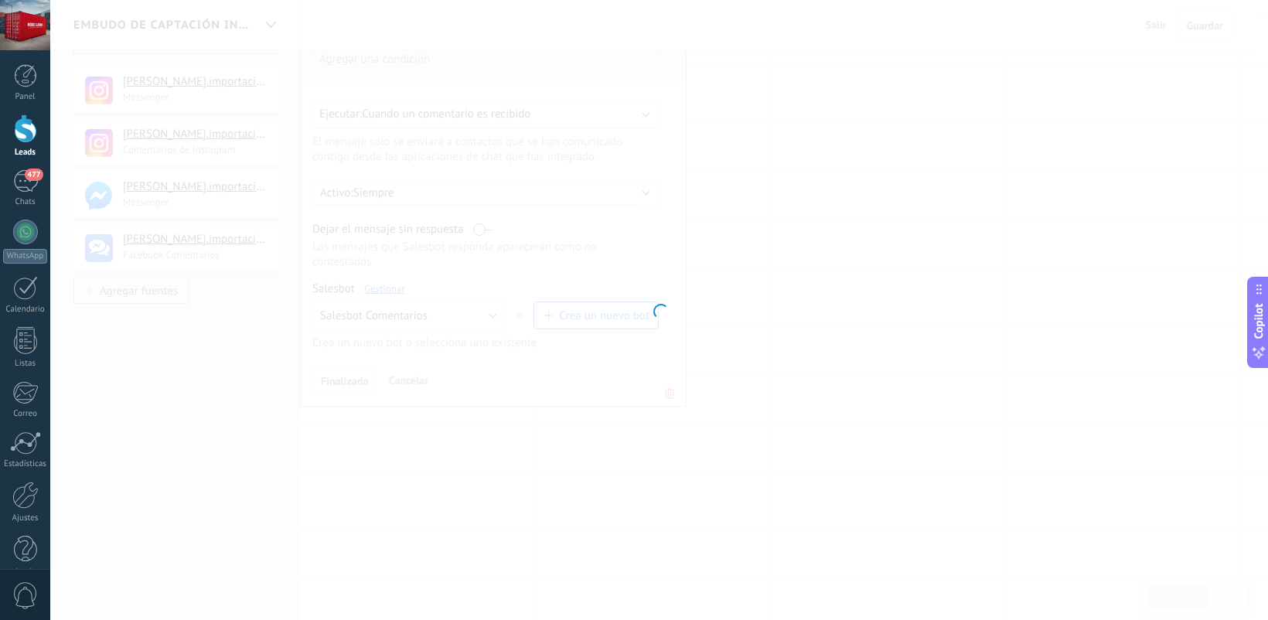
type input "**********"
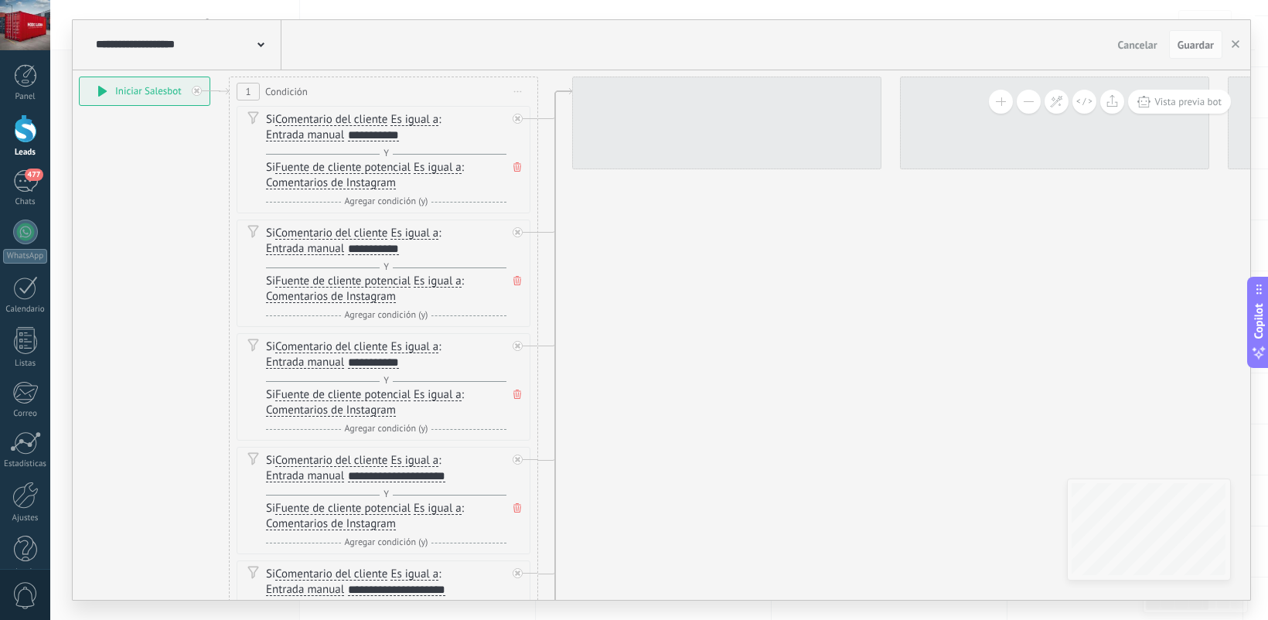
drag, startPoint x: 380, startPoint y: 286, endPoint x: 670, endPoint y: 229, distance: 296.2
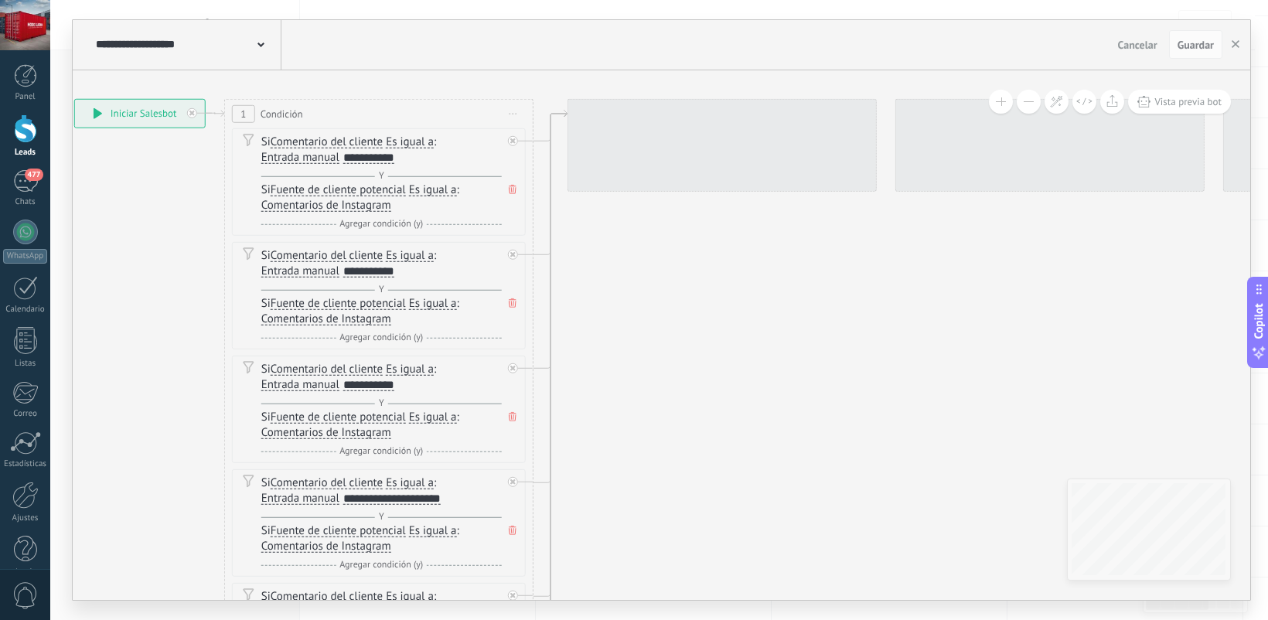
drag, startPoint x: 670, startPoint y: 229, endPoint x: 655, endPoint y: 264, distance: 38.8
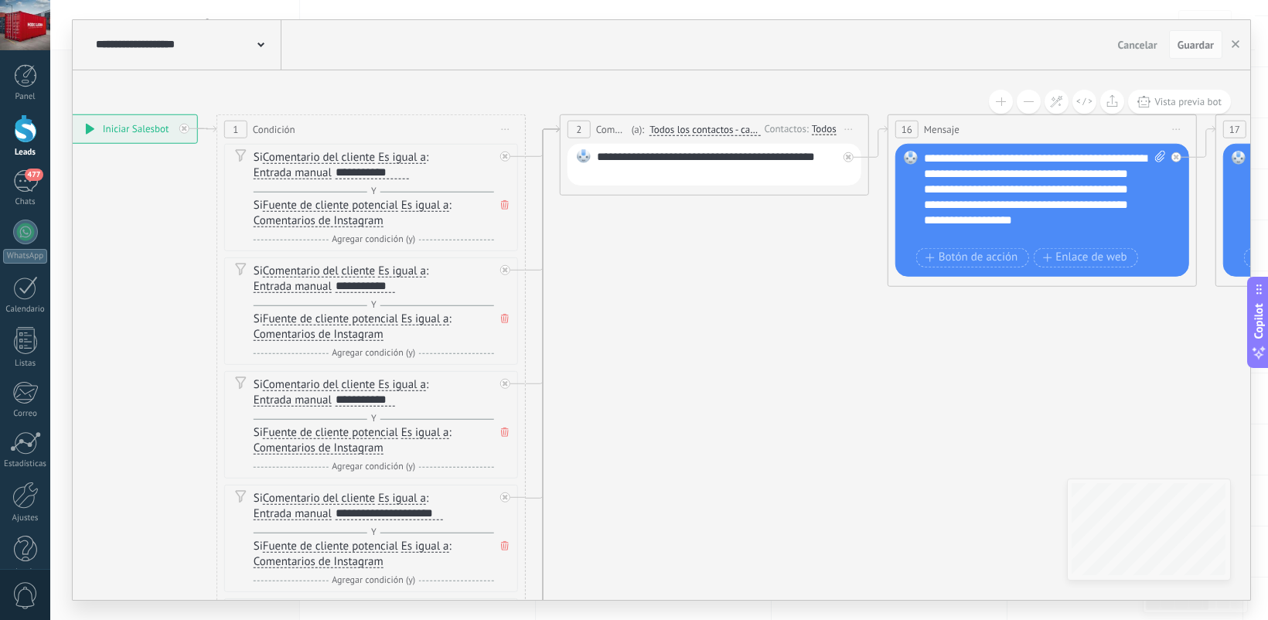
drag, startPoint x: 655, startPoint y: 267, endPoint x: 659, endPoint y: 247, distance: 20.5
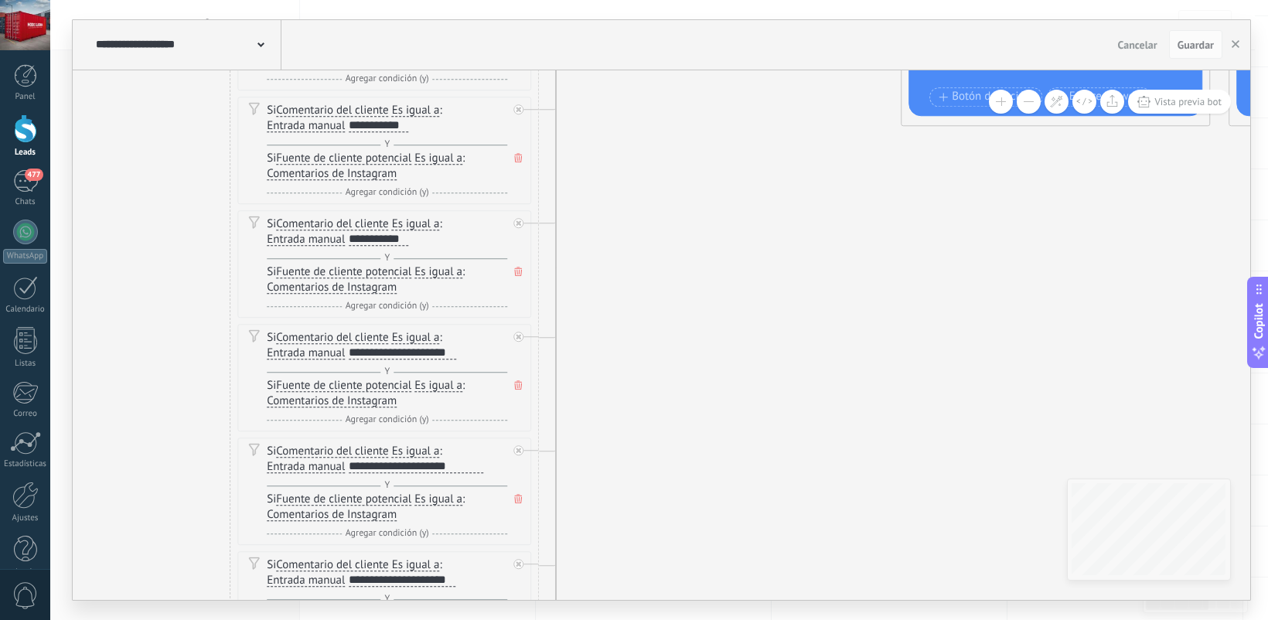
drag, startPoint x: 648, startPoint y: 423, endPoint x: 655, endPoint y: 287, distance: 136.2
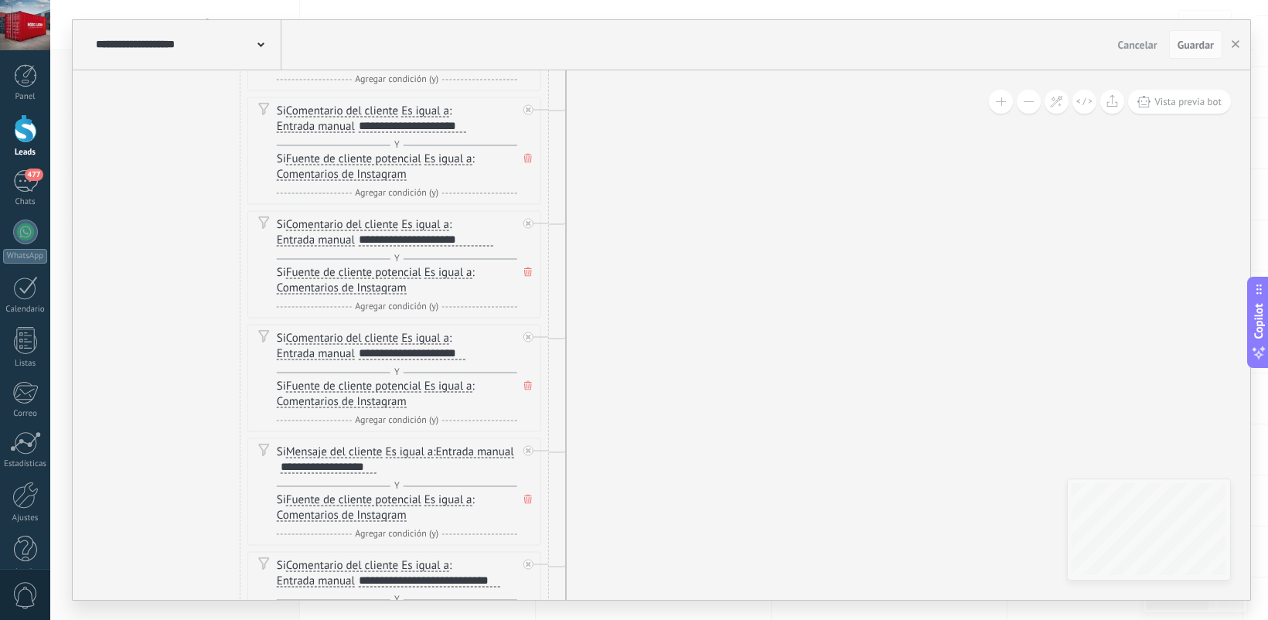
drag, startPoint x: 613, startPoint y: 526, endPoint x: 623, endPoint y: 300, distance: 226.0
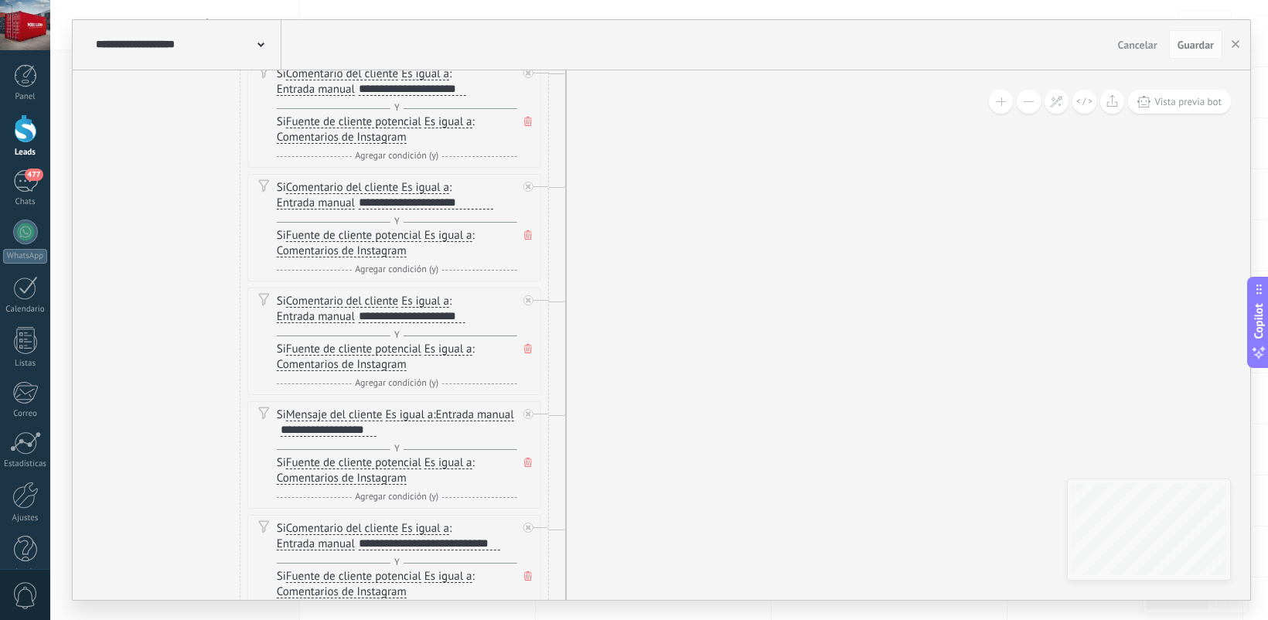
drag, startPoint x: 603, startPoint y: 512, endPoint x: 607, endPoint y: 304, distance: 208.0
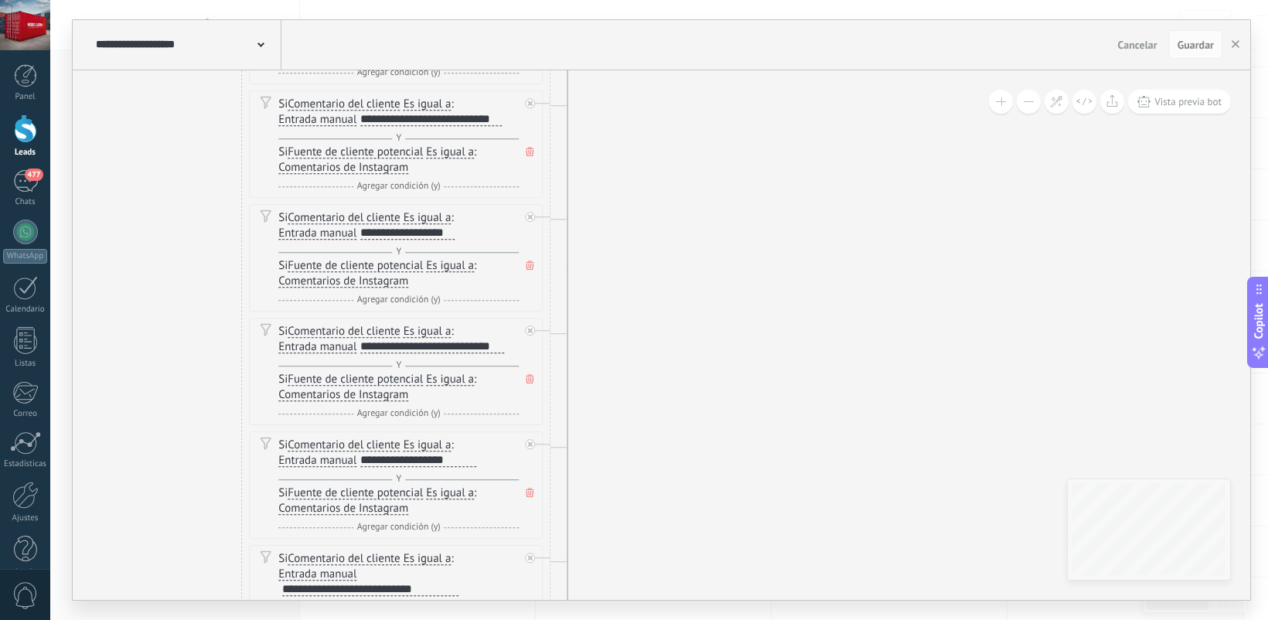
drag, startPoint x: 608, startPoint y: 533, endPoint x: 607, endPoint y: 251, distance: 282.2
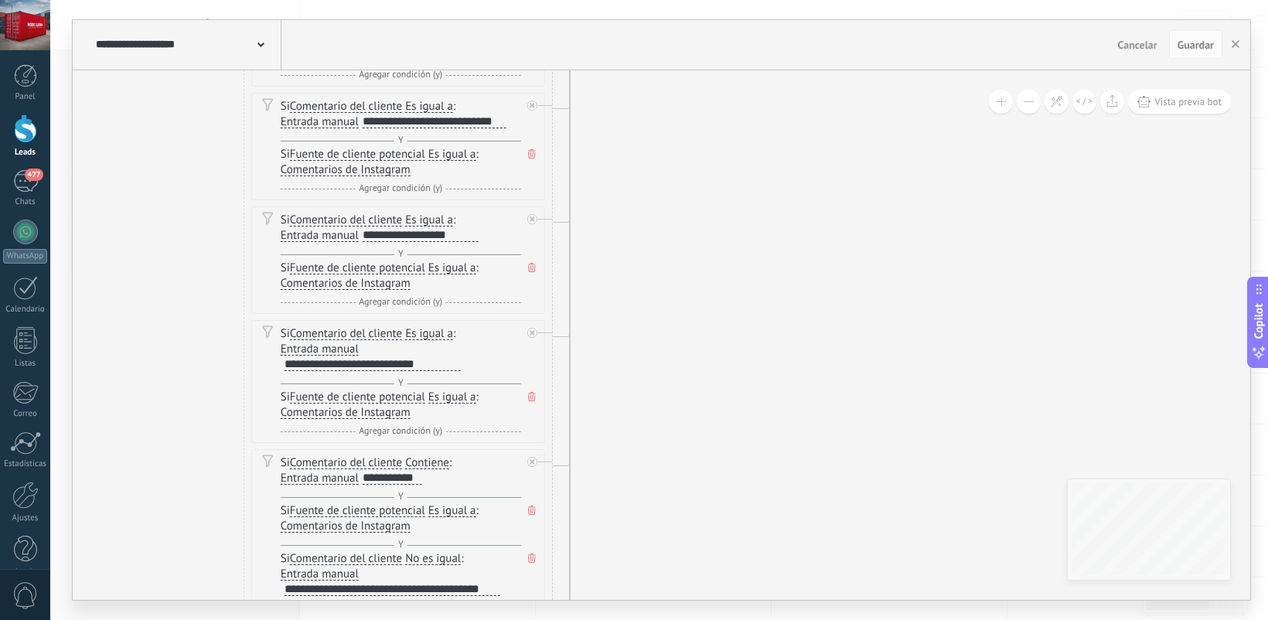
drag, startPoint x: 595, startPoint y: 465, endPoint x: 597, endPoint y: 277, distance: 188.6
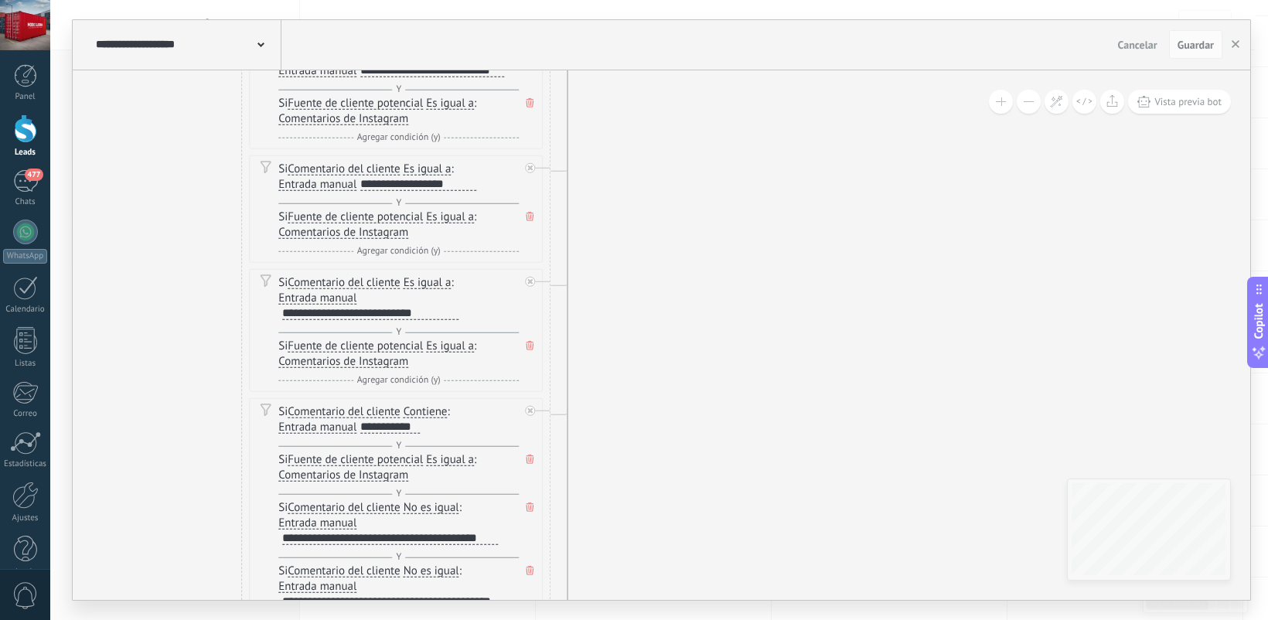
drag, startPoint x: 596, startPoint y: 408, endPoint x: 594, endPoint y: 357, distance: 51.1
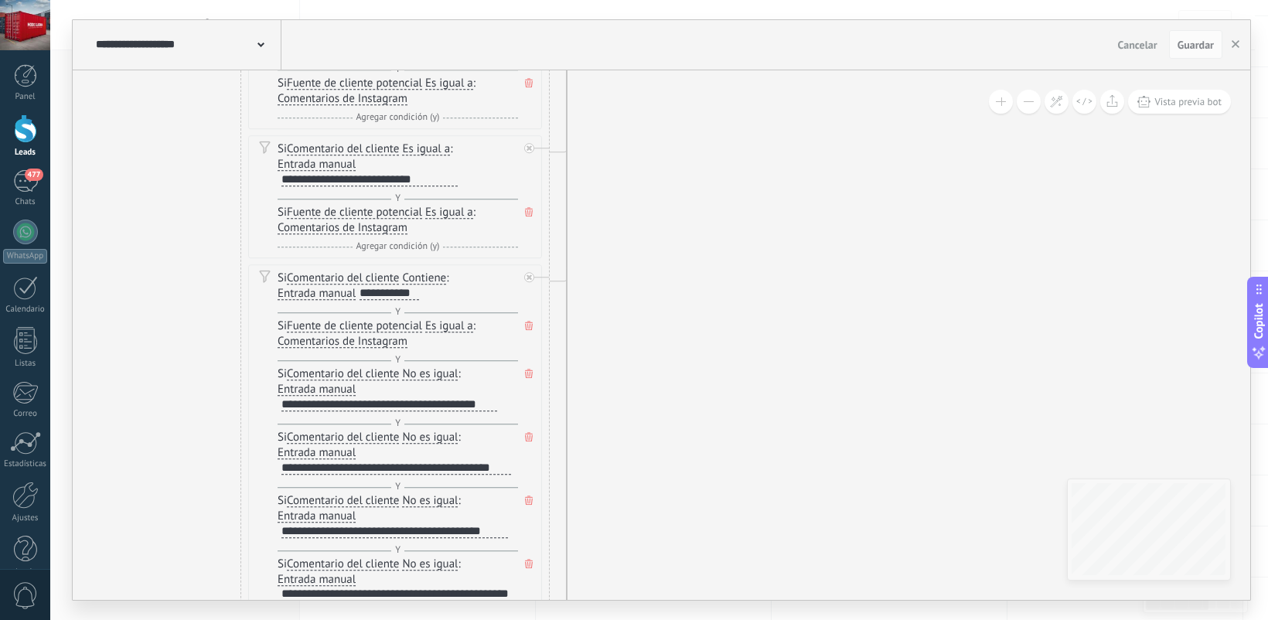
drag, startPoint x: 598, startPoint y: 367, endPoint x: 599, endPoint y: 350, distance: 17.1
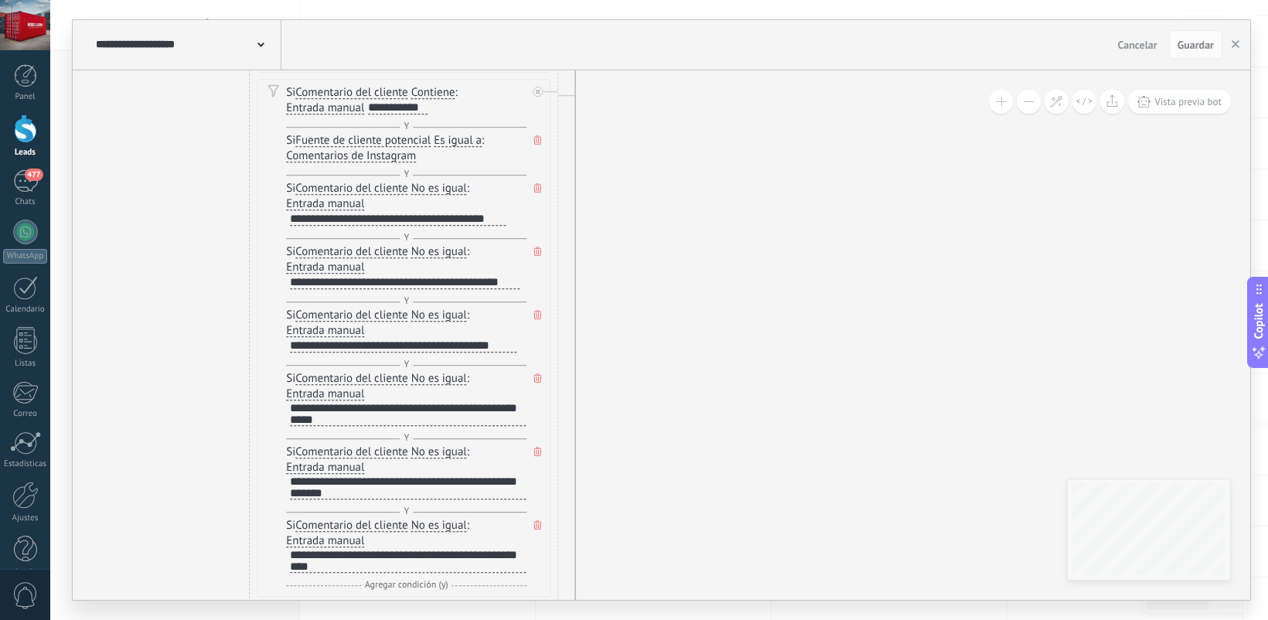
drag, startPoint x: 593, startPoint y: 476, endPoint x: 601, endPoint y: 291, distance: 185.0
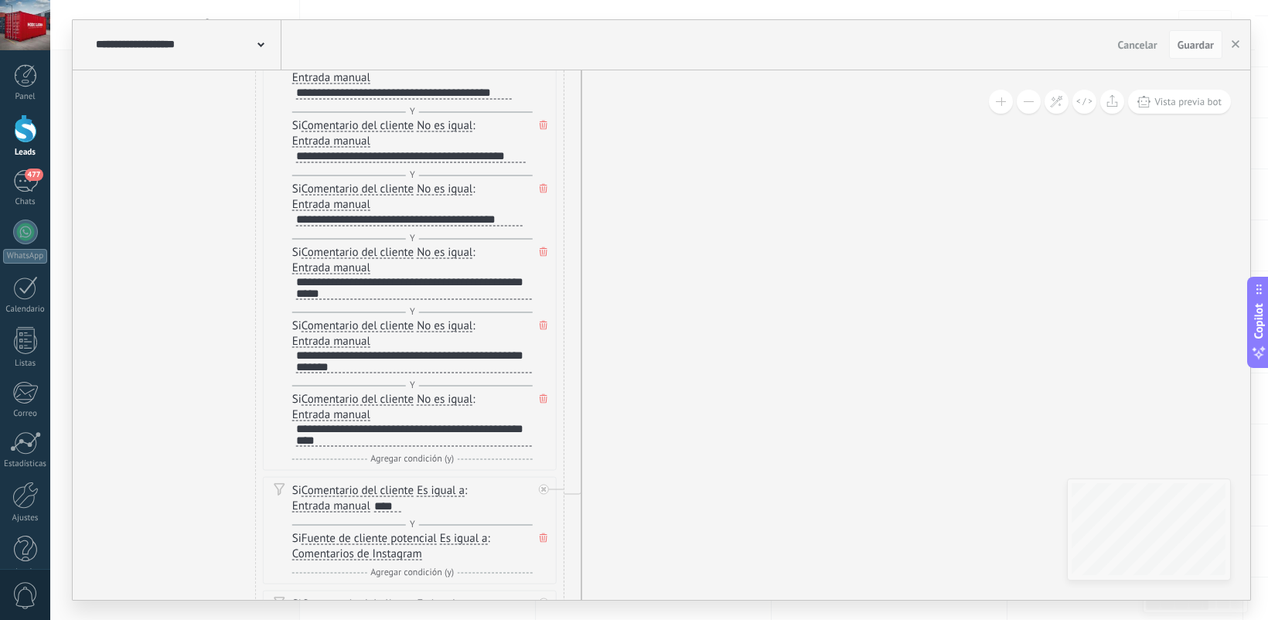
drag, startPoint x: 609, startPoint y: 358, endPoint x: 616, endPoint y: 329, distance: 30.2
click at [616, 329] on icon at bounding box center [998, 599] width 2559 height 4885
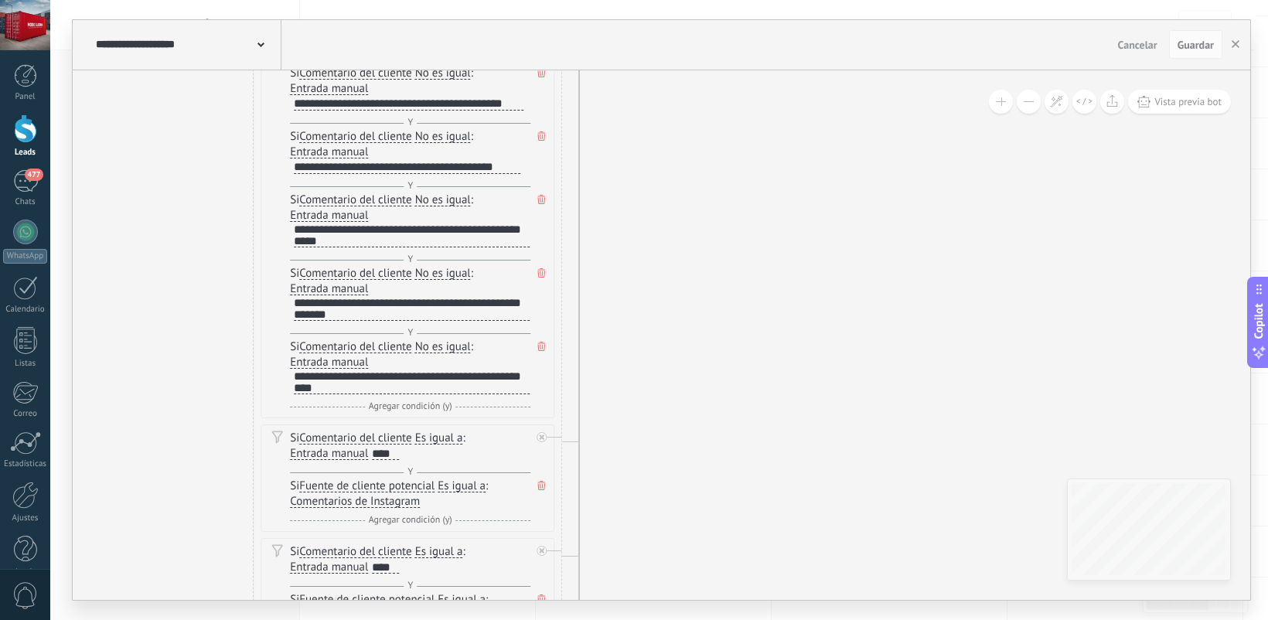
drag, startPoint x: 615, startPoint y: 454, endPoint x: 613, endPoint y: 402, distance: 51.8
click at [613, 402] on icon at bounding box center [995, 547] width 2559 height 4885
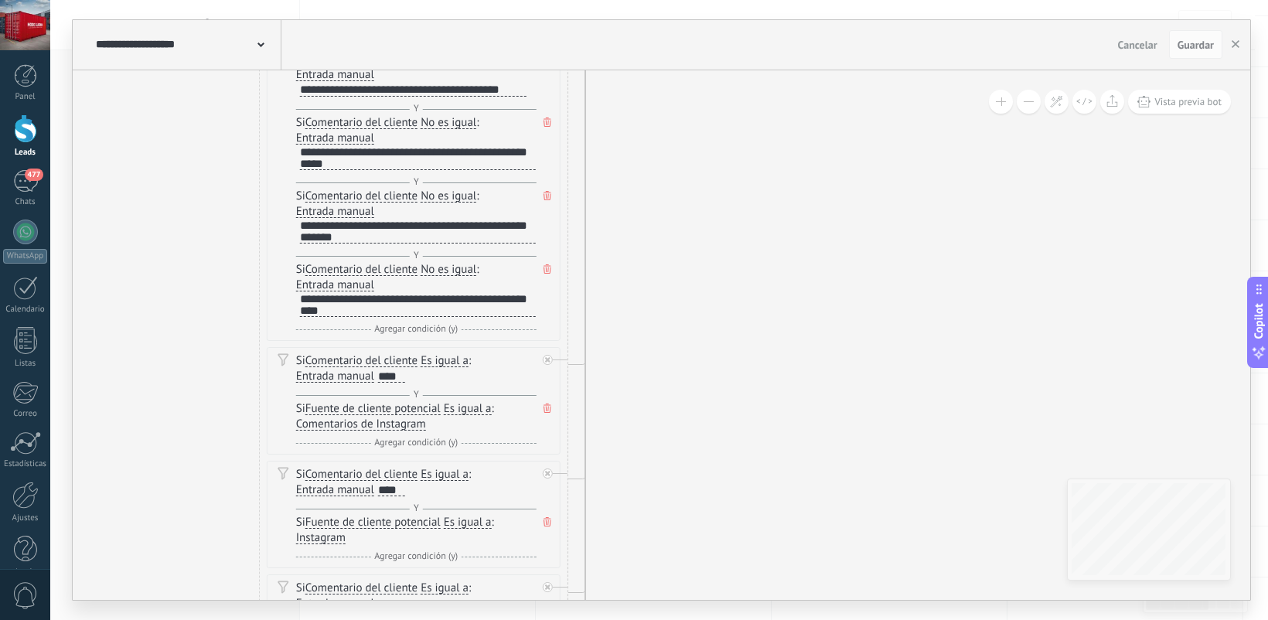
drag, startPoint x: 616, startPoint y: 410, endPoint x: 624, endPoint y: 311, distance: 100.0
click at [624, 311] on icon at bounding box center [1001, 470] width 2559 height 4885
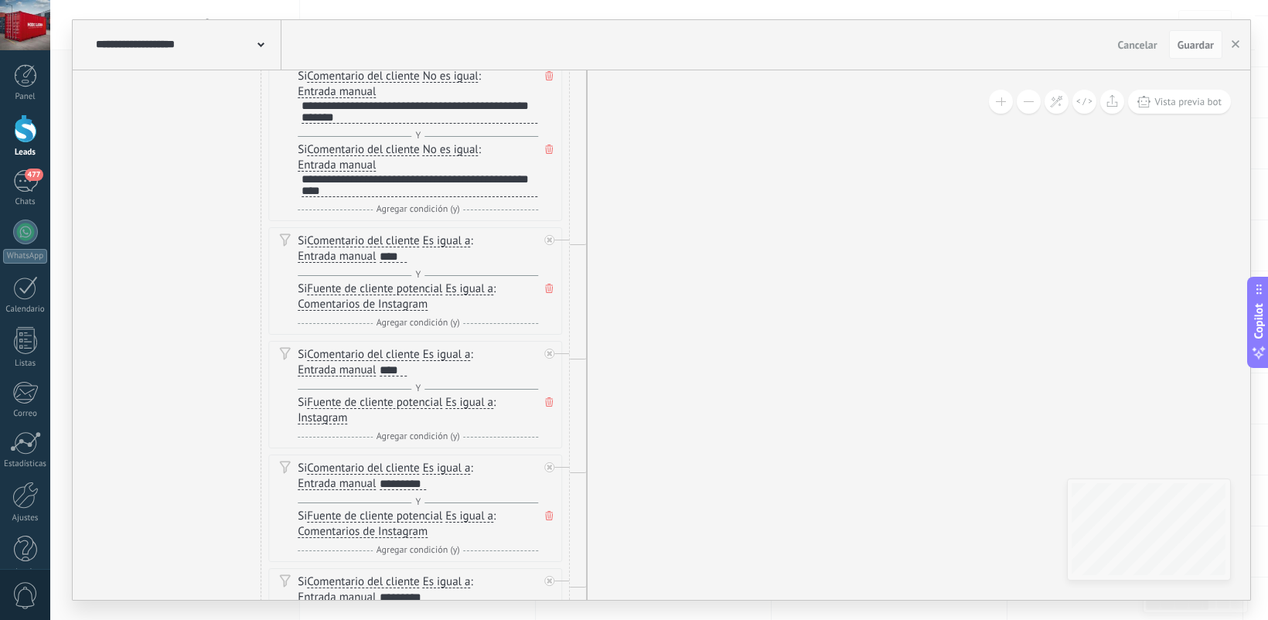
drag, startPoint x: 615, startPoint y: 435, endPoint x: 615, endPoint y: 358, distance: 77.3
click at [615, 358] on icon at bounding box center [1003, 350] width 2559 height 4885
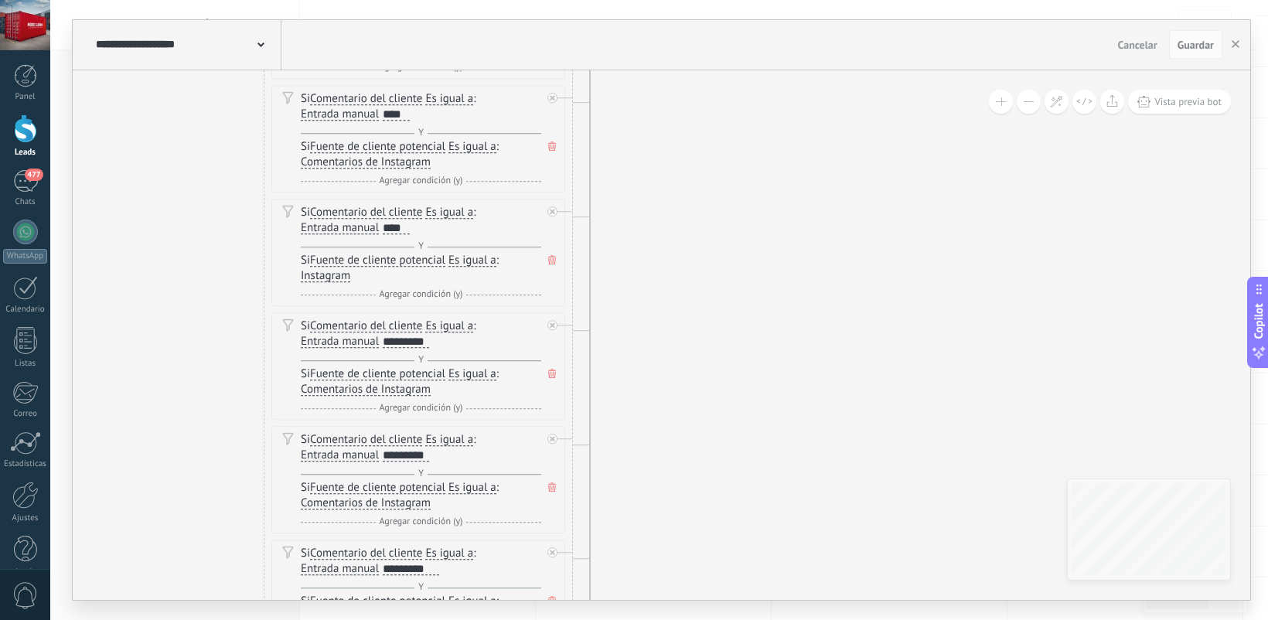
drag, startPoint x: 621, startPoint y: 497, endPoint x: 624, endPoint y: 356, distance: 141.5
click at [624, 356] on icon at bounding box center [1006, 208] width 2559 height 4885
click at [334, 282] on span "Instagram" at bounding box center [325, 276] width 49 height 12
click at [334, 287] on button "Instagram" at bounding box center [389, 276] width 193 height 28
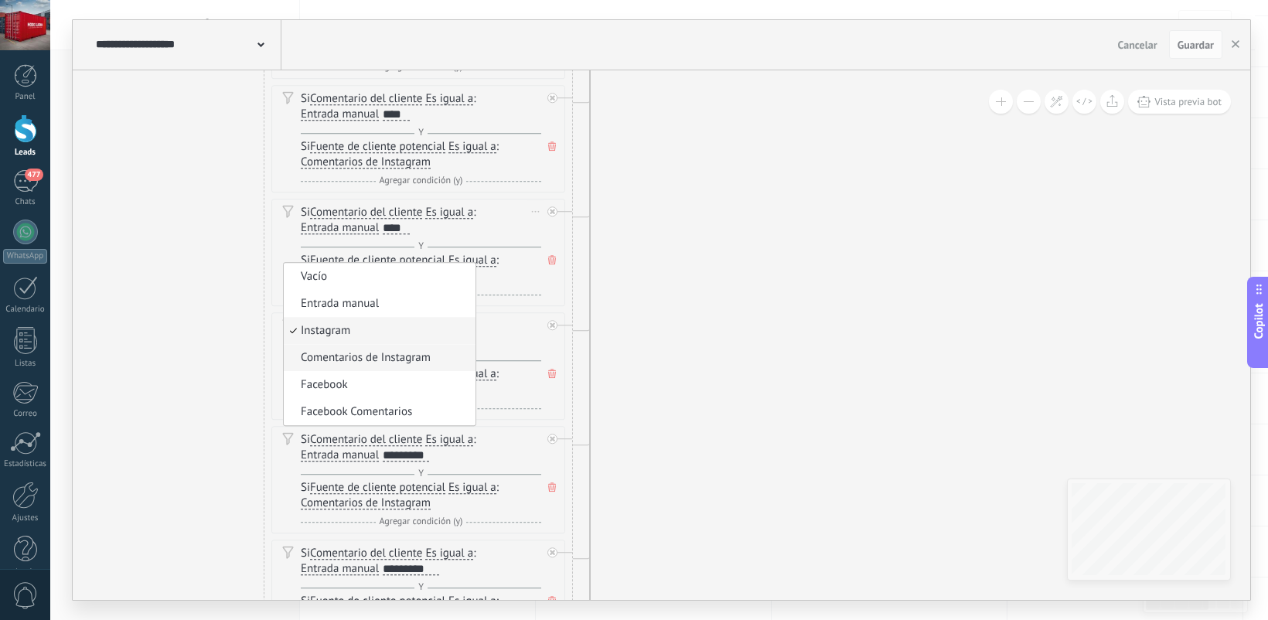
click at [338, 356] on span "Comentarios de Instagram" at bounding box center [377, 357] width 187 height 15
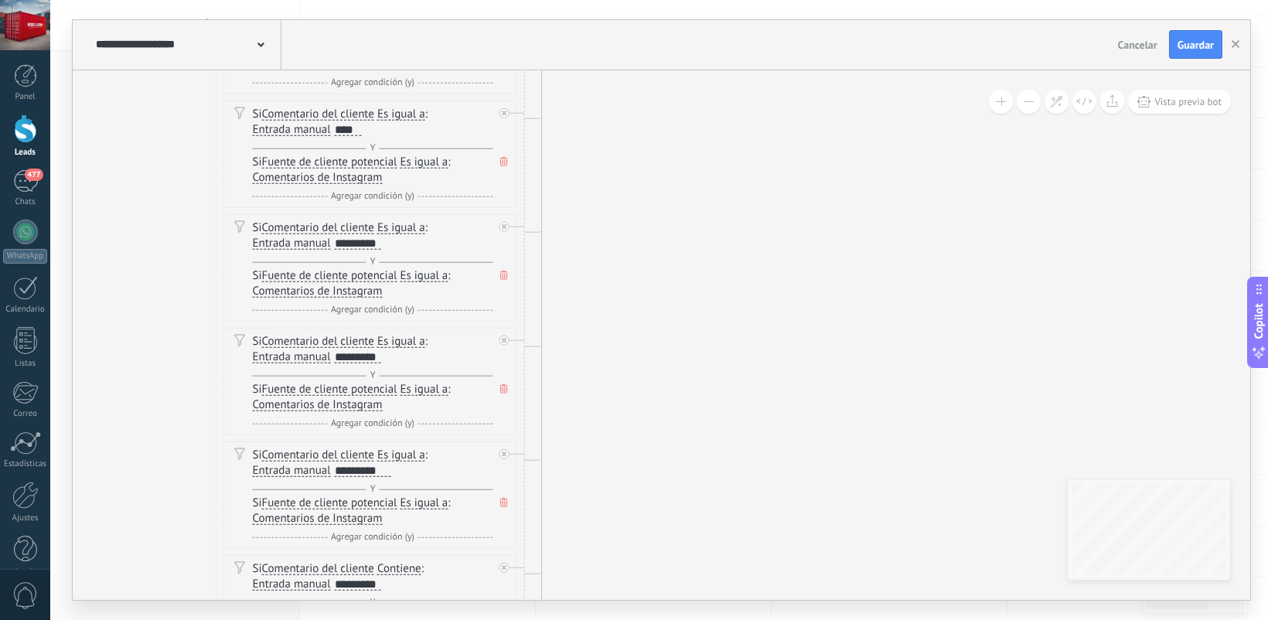
drag, startPoint x: 701, startPoint y: 492, endPoint x: 651, endPoint y: 392, distance: 112.4
click at [651, 392] on icon at bounding box center [958, 109] width 2559 height 4885
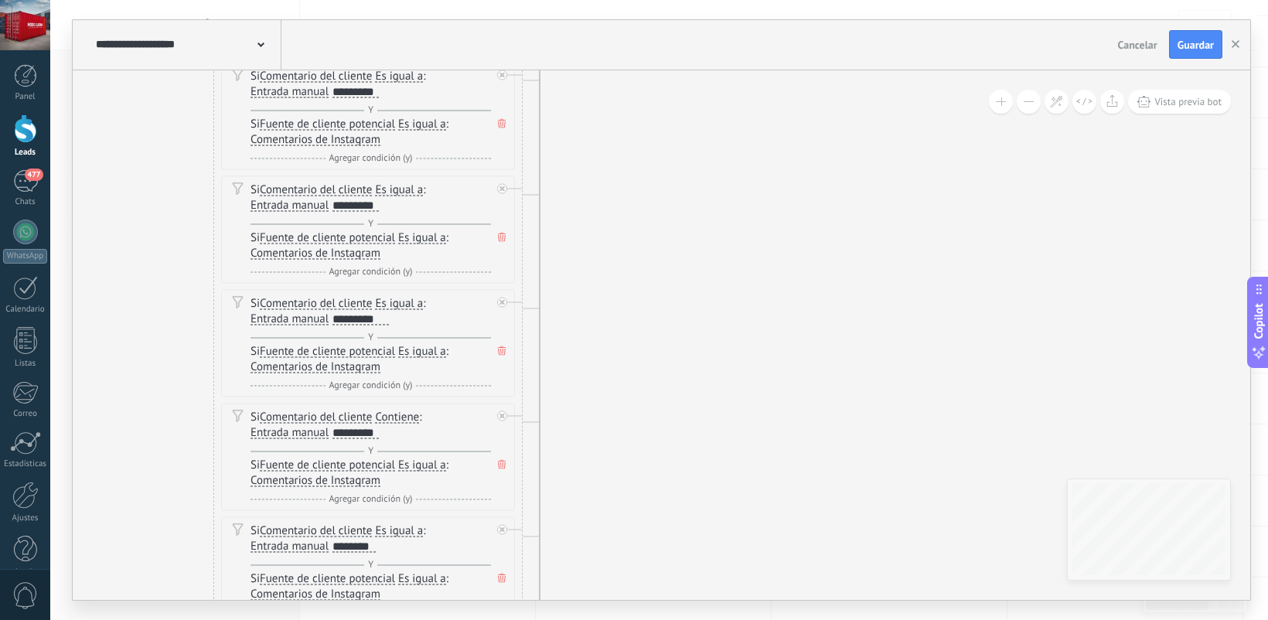
drag, startPoint x: 639, startPoint y: 464, endPoint x: 639, endPoint y: 313, distance: 150.7
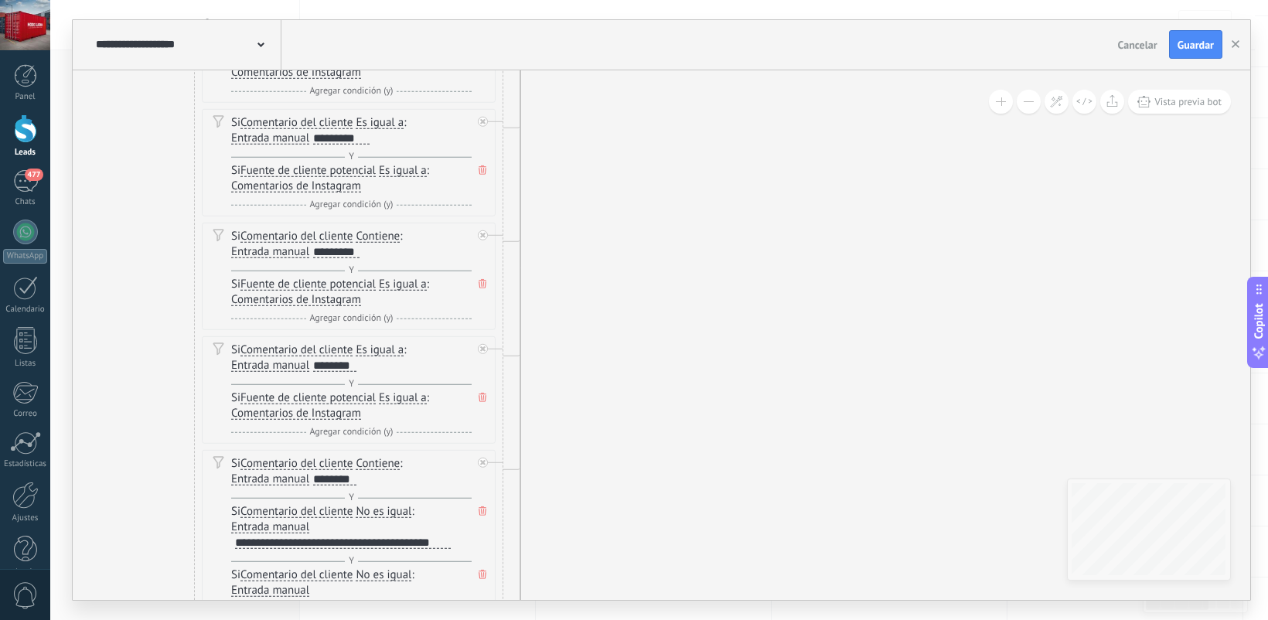
drag, startPoint x: 617, startPoint y: 434, endPoint x: 605, endPoint y: 251, distance: 183.6
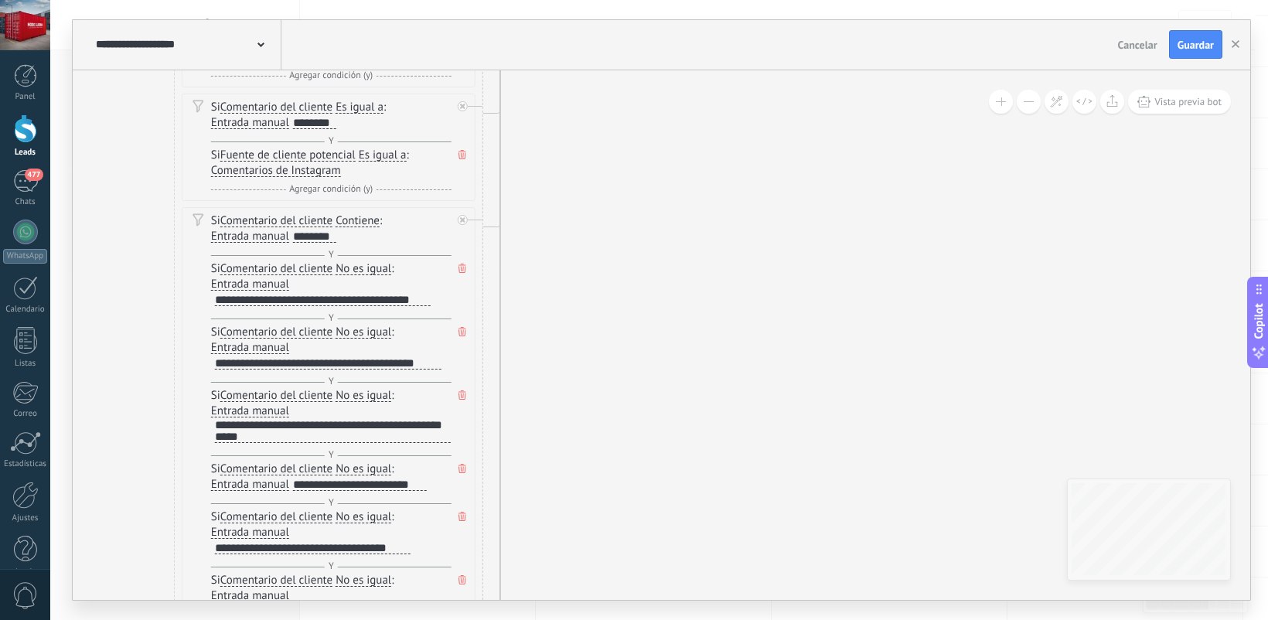
drag, startPoint x: 571, startPoint y: 362, endPoint x: 565, endPoint y: 250, distance: 112.2
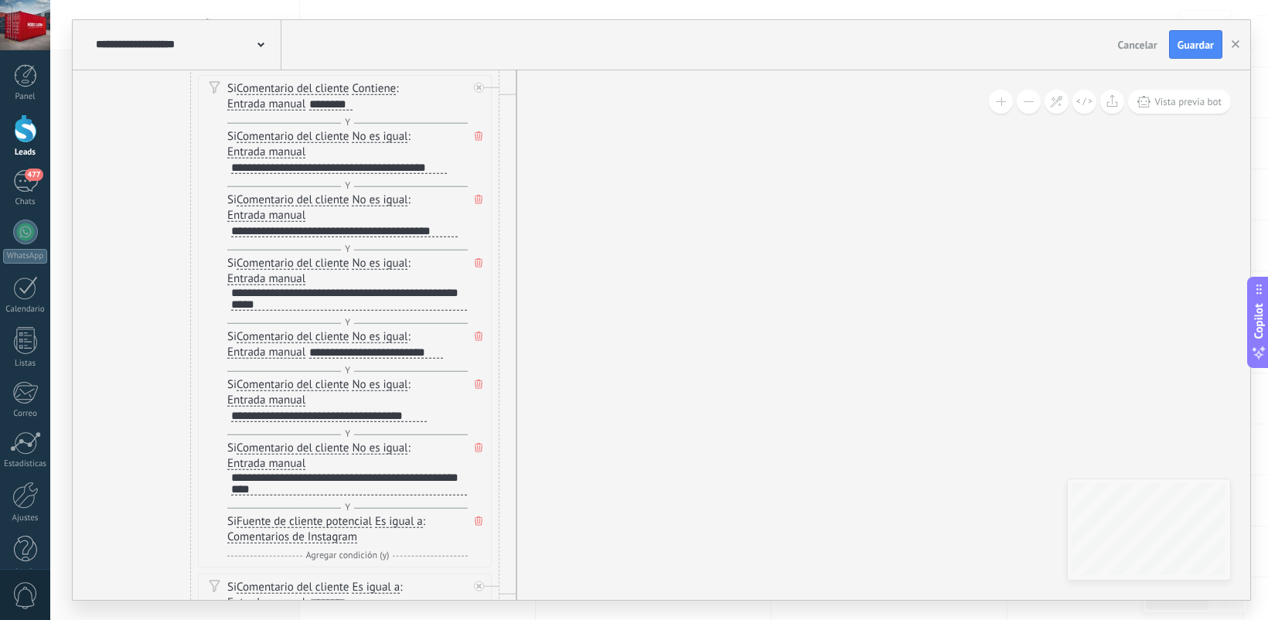
drag, startPoint x: 527, startPoint y: 424, endPoint x: 543, endPoint y: 291, distance: 133.2
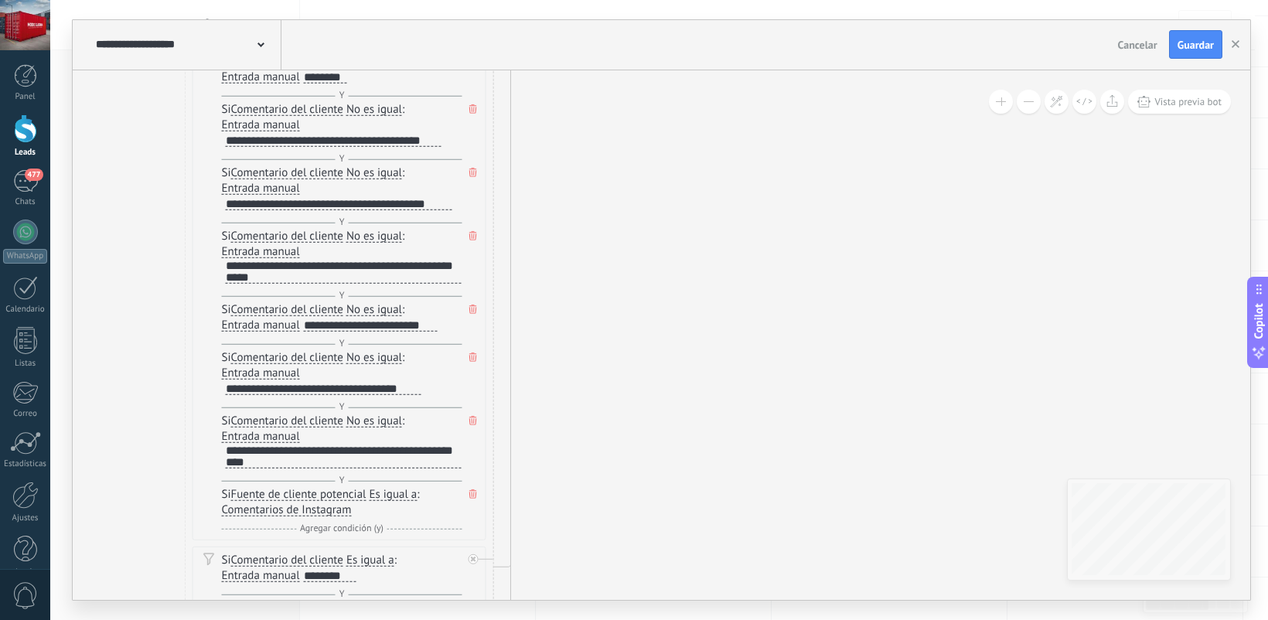
drag, startPoint x: 540, startPoint y: 427, endPoint x: 534, endPoint y: 400, distance: 27.6
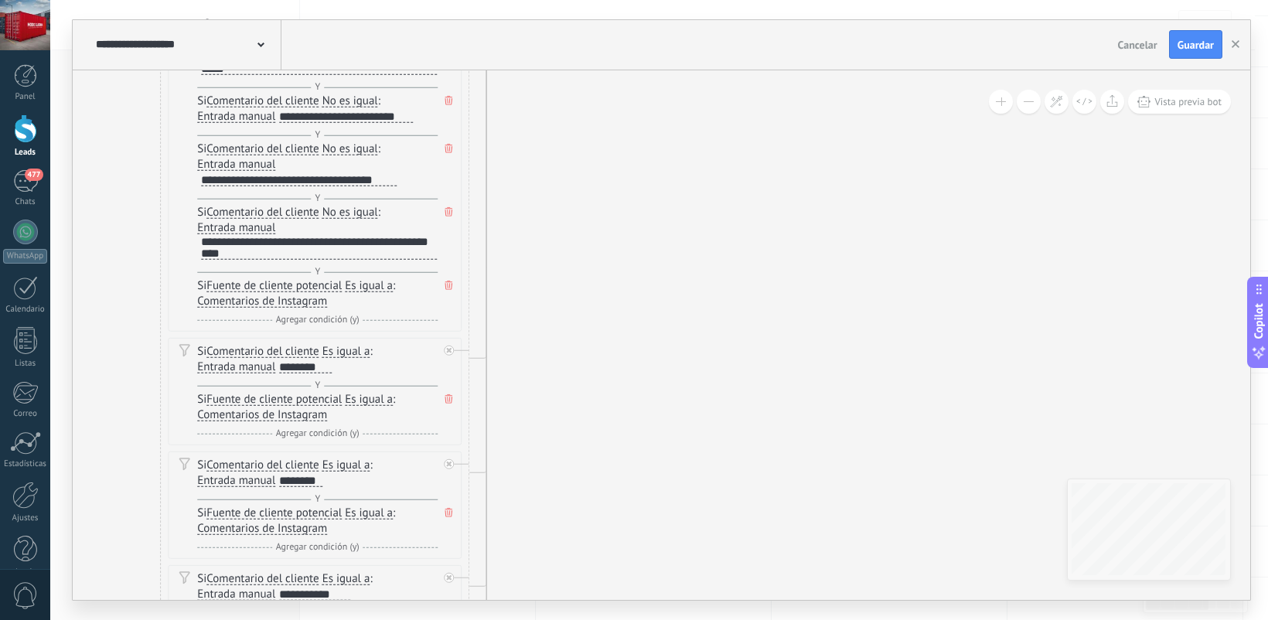
drag, startPoint x: 524, startPoint y: 438, endPoint x: 505, endPoint y: 273, distance: 166.6
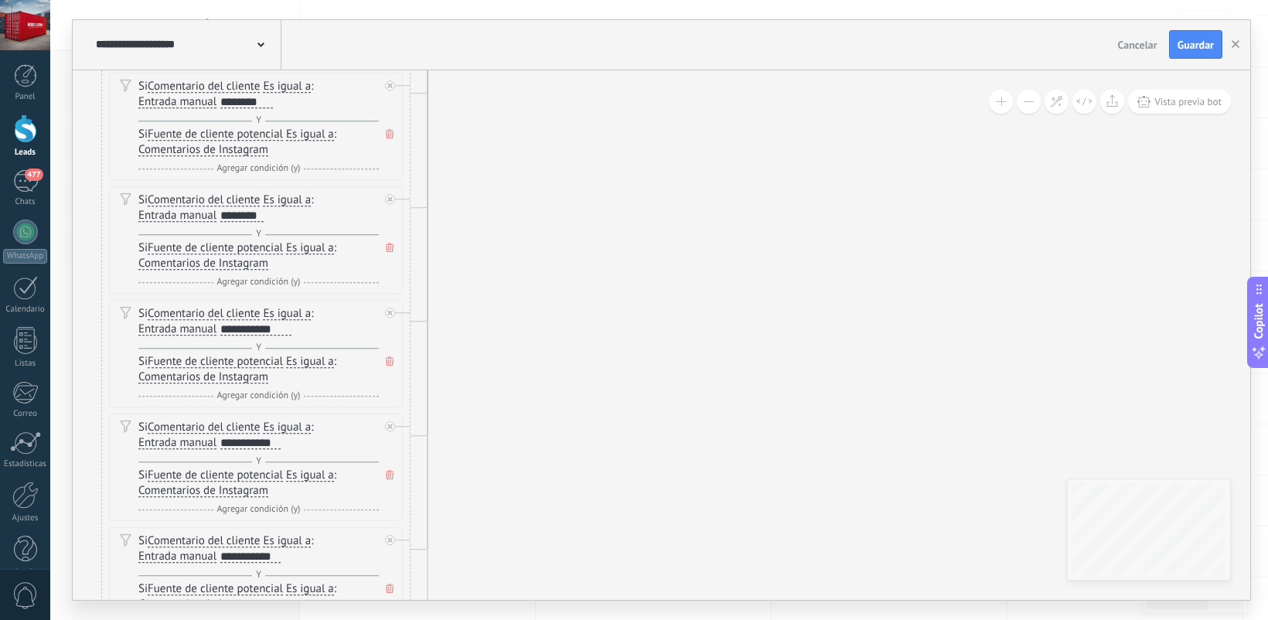
drag, startPoint x: 538, startPoint y: 455, endPoint x: 479, endPoint y: 190, distance: 270.8
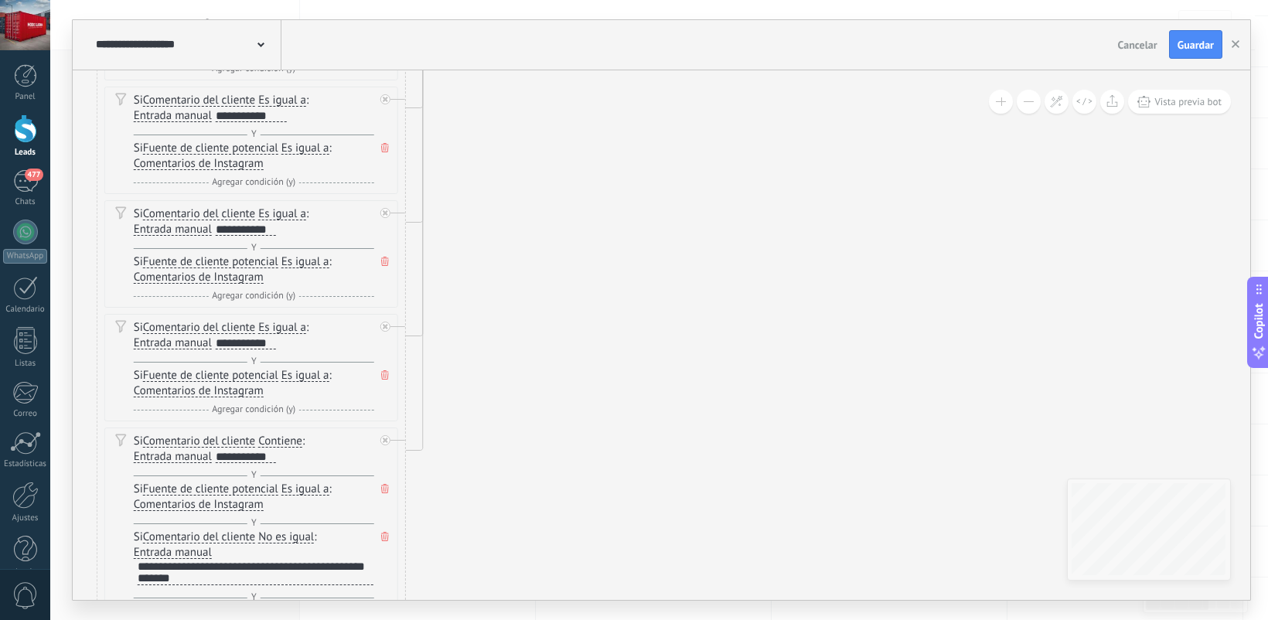
drag, startPoint x: 488, startPoint y: 438, endPoint x: 483, endPoint y: 226, distance: 211.9
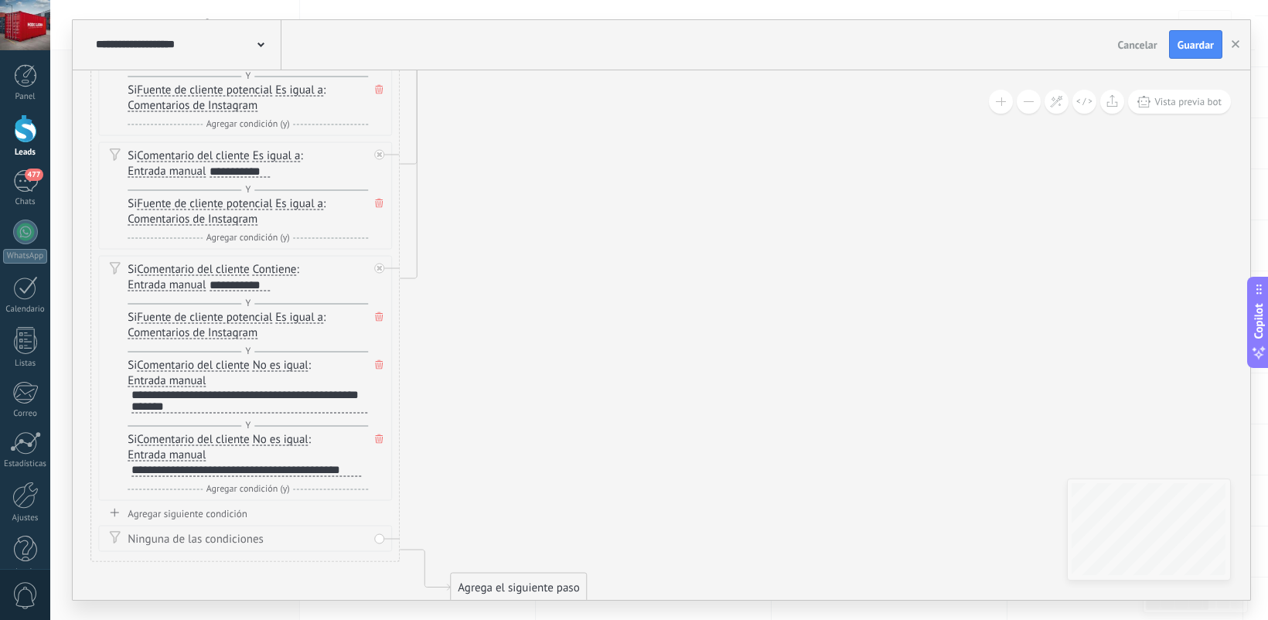
drag, startPoint x: 475, startPoint y: 451, endPoint x: 469, endPoint y: 279, distance: 171.7
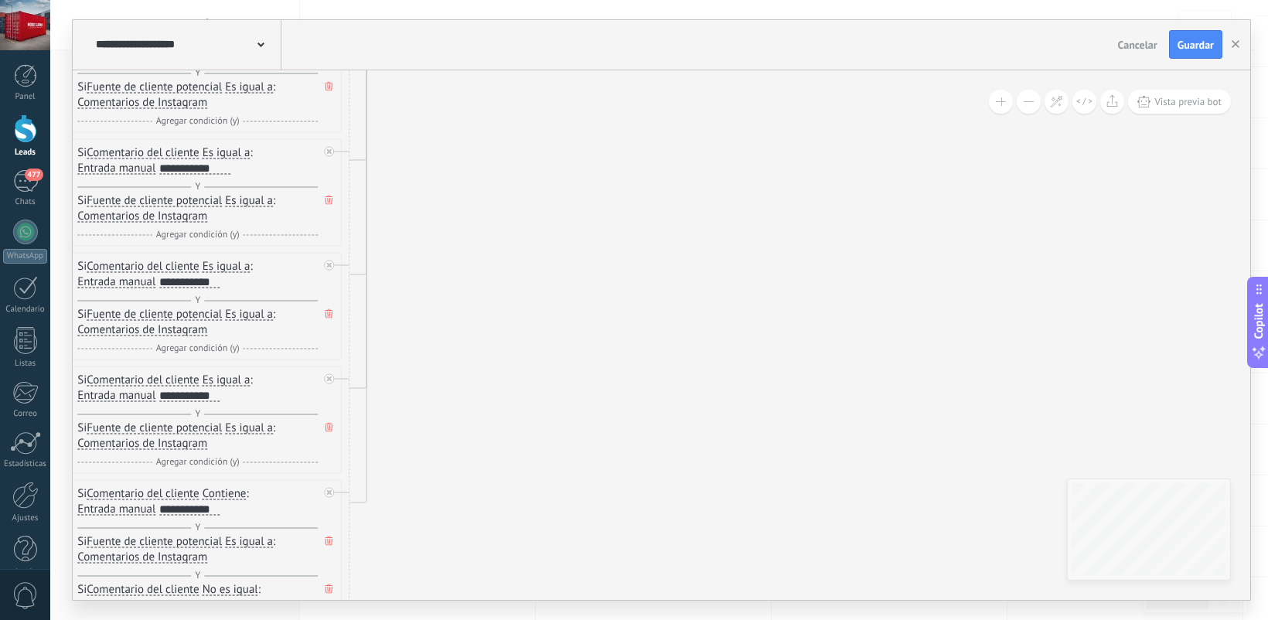
drag, startPoint x: 520, startPoint y: 267, endPoint x: 465, endPoint y: 500, distance: 239.8
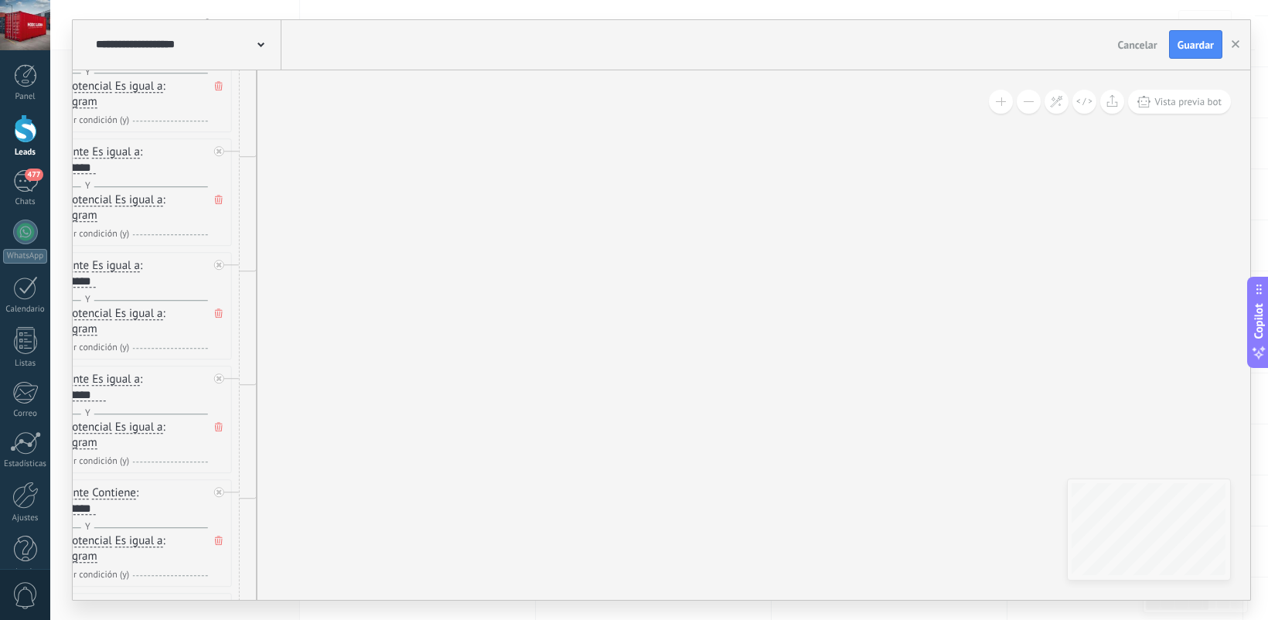
click at [822, 473] on icon at bounding box center [673, 34] width 2559 height 4885
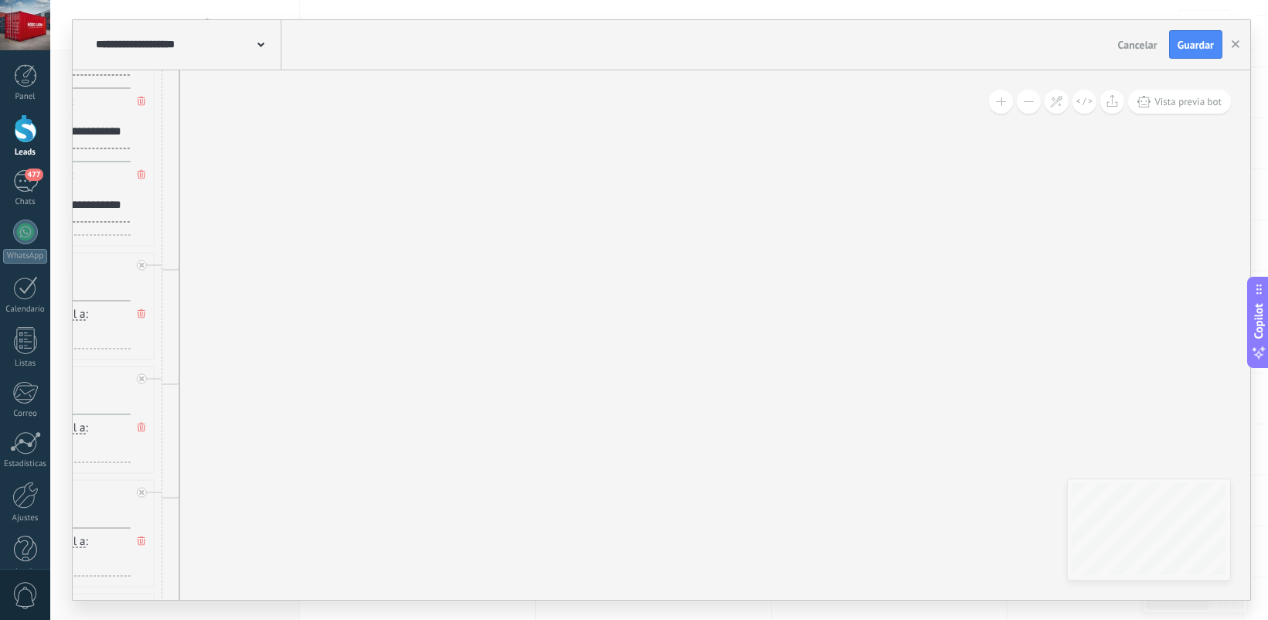
click at [874, 452] on icon at bounding box center [596, 375] width 2559 height 4885
click at [840, 550] on icon at bounding box center [545, 627] width 2559 height 4885
click at [822, 550] on div "**********" at bounding box center [659, 310] width 1218 height 620
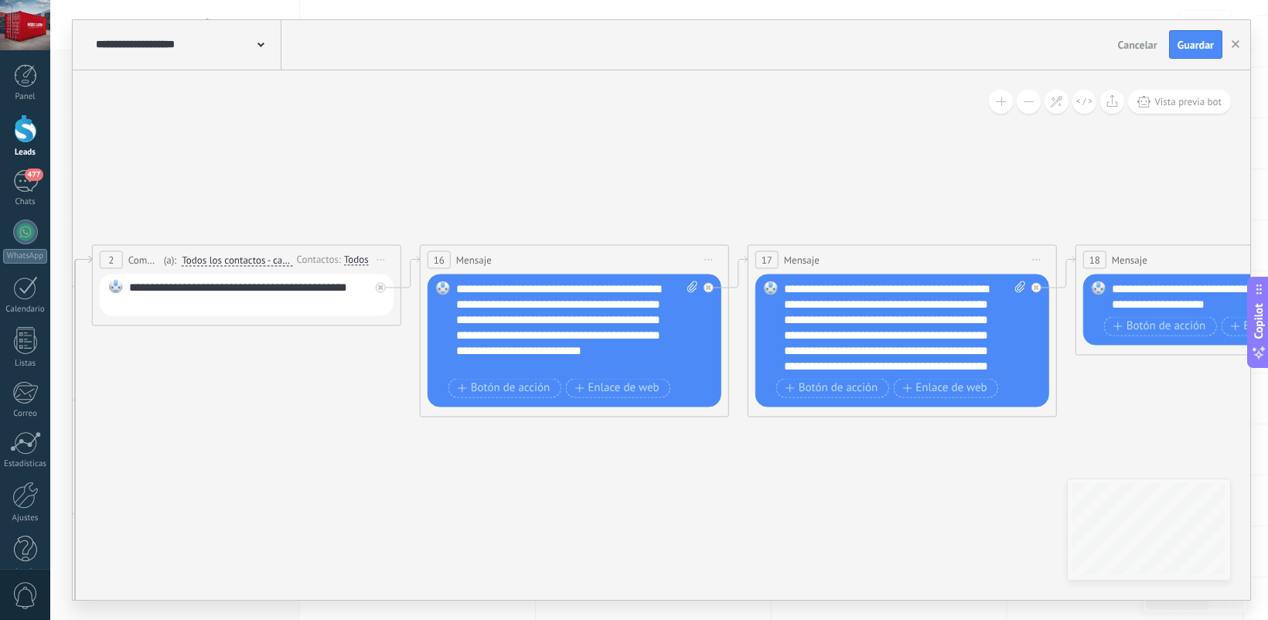
click at [368, 257] on div "Todos" at bounding box center [356, 260] width 25 height 12
click at [720, 284] on div at bounding box center [712, 283] width 18 height 19
click at [711, 281] on div "Reemplazar Quitar Convertir a mensaje de voz Arrastre la imagen aquí para adjun…" at bounding box center [575, 340] width 294 height 133
click at [711, 284] on div "Reemplazar Quitar Convertir a mensaje de voz Arrastre la imagen aquí para adjun…" at bounding box center [575, 340] width 294 height 133
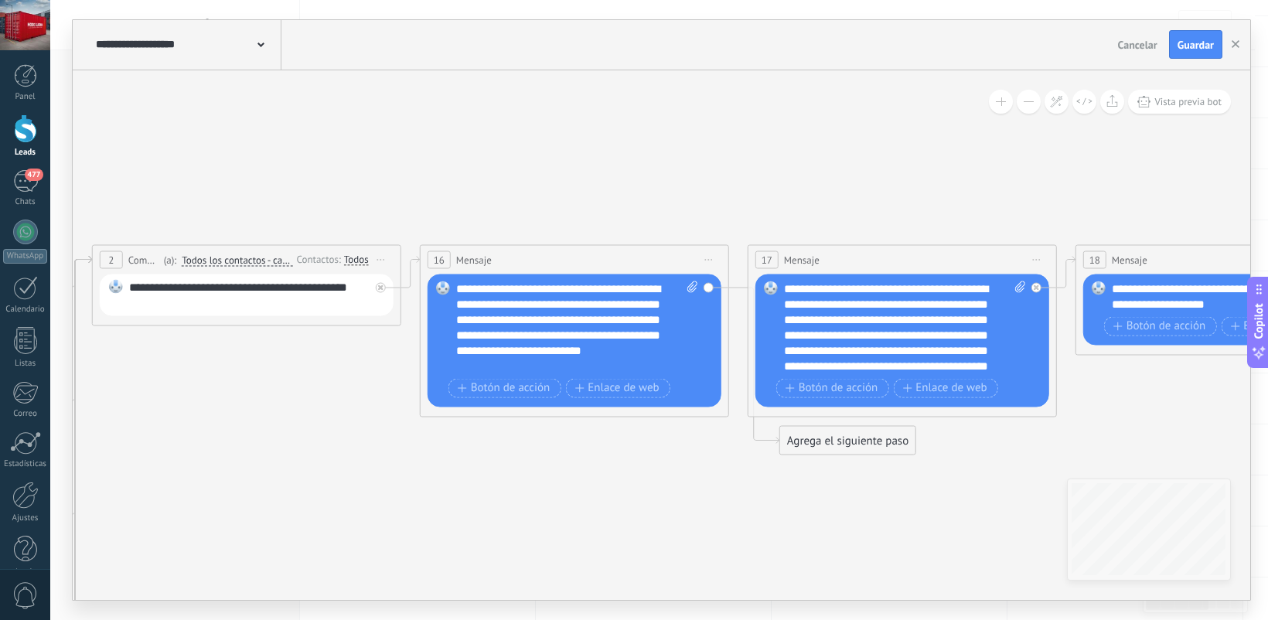
click at [707, 288] on div "Reemplazar Quitar Convertir a mensaje de voz Arrastre la imagen aquí para adjun…" at bounding box center [575, 340] width 294 height 133
click at [737, 286] on icon at bounding box center [754, 364] width 50 height 156
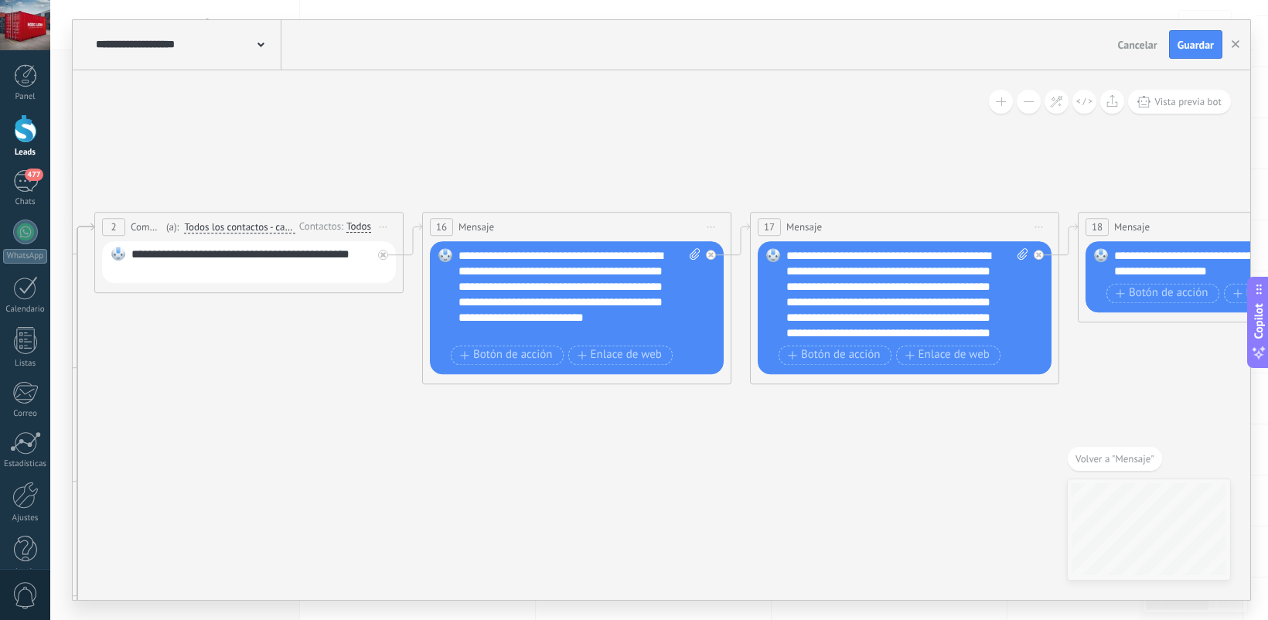
click at [277, 226] on span "Todos los contactos - canales seleccionados" at bounding box center [239, 227] width 111 height 12
click at [277, 226] on button "Todos los contactos - canales seleccionados" at bounding box center [272, 227] width 193 height 28
click at [1113, 29] on div "**********" at bounding box center [661, 45] width 1177 height 50
click at [1113, 40] on span "Guardar" at bounding box center [1195, 44] width 36 height 11
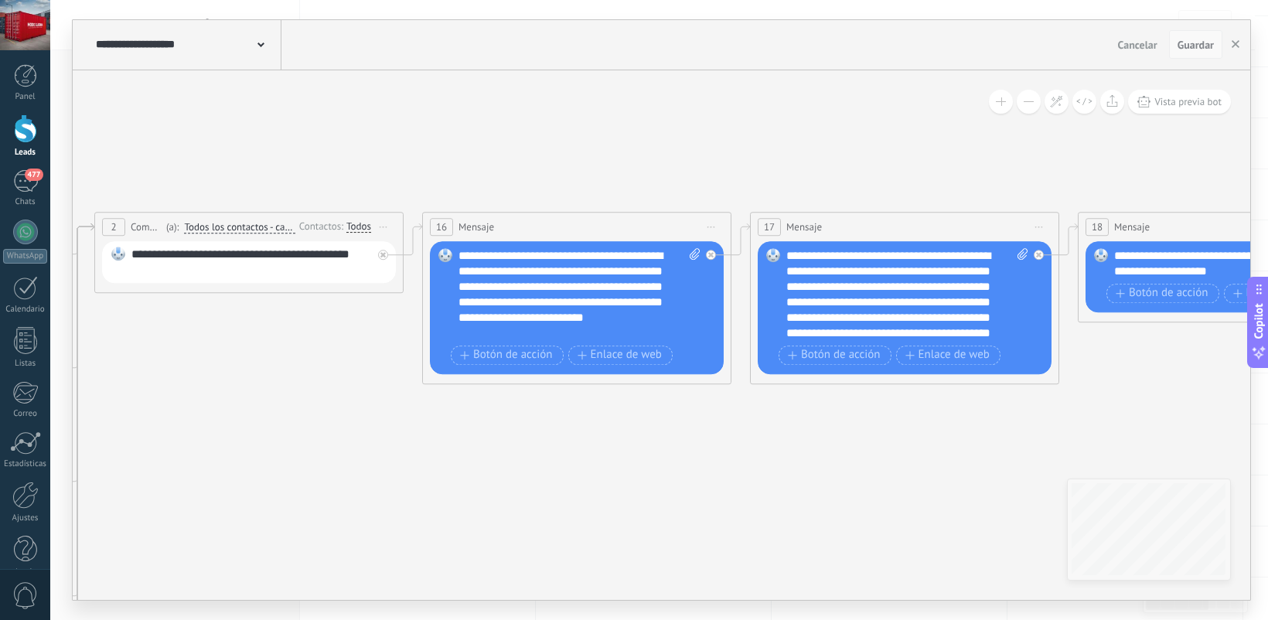
click at [1113, 41] on span "Guardar" at bounding box center [1195, 44] width 36 height 11
click at [1113, 41] on icon "button" at bounding box center [1235, 44] width 8 height 8
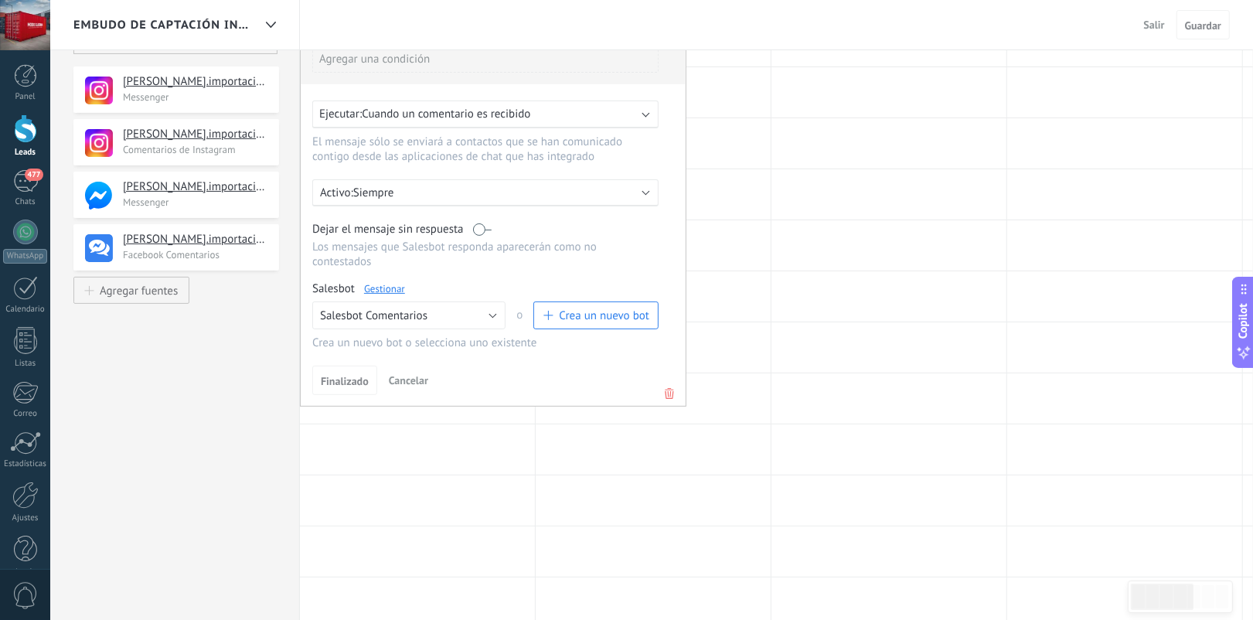
click at [615, 113] on div "Ejecutar: Cuando un comentario es recibido" at bounding box center [479, 114] width 320 height 15
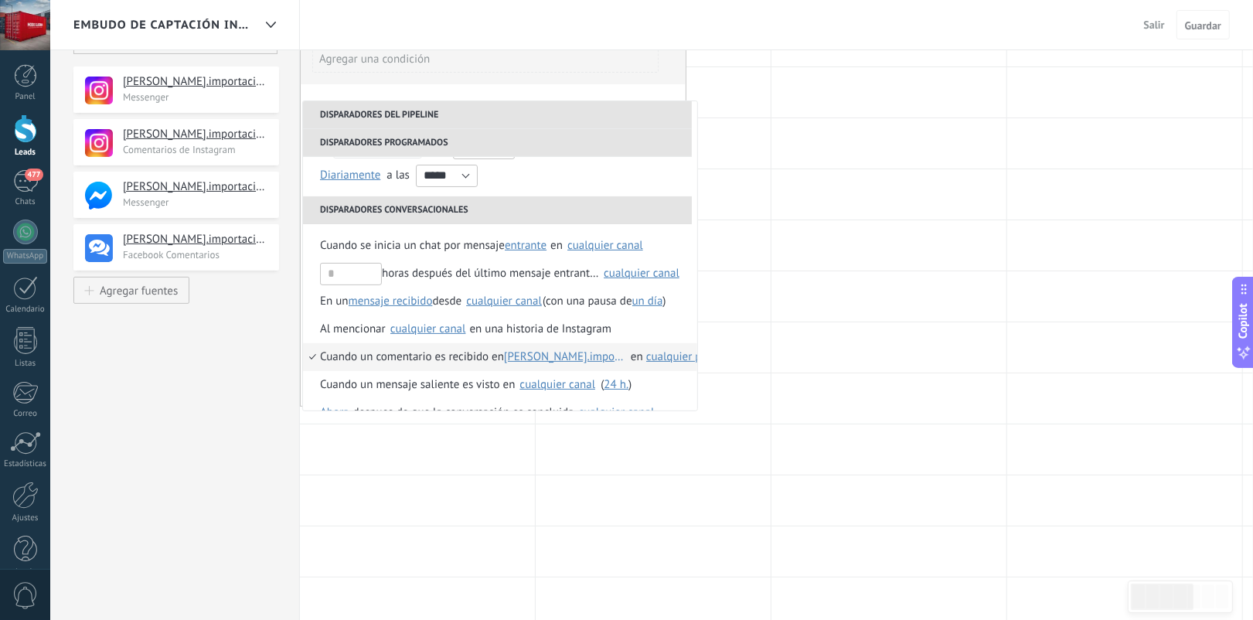
scroll to position [82, 0]
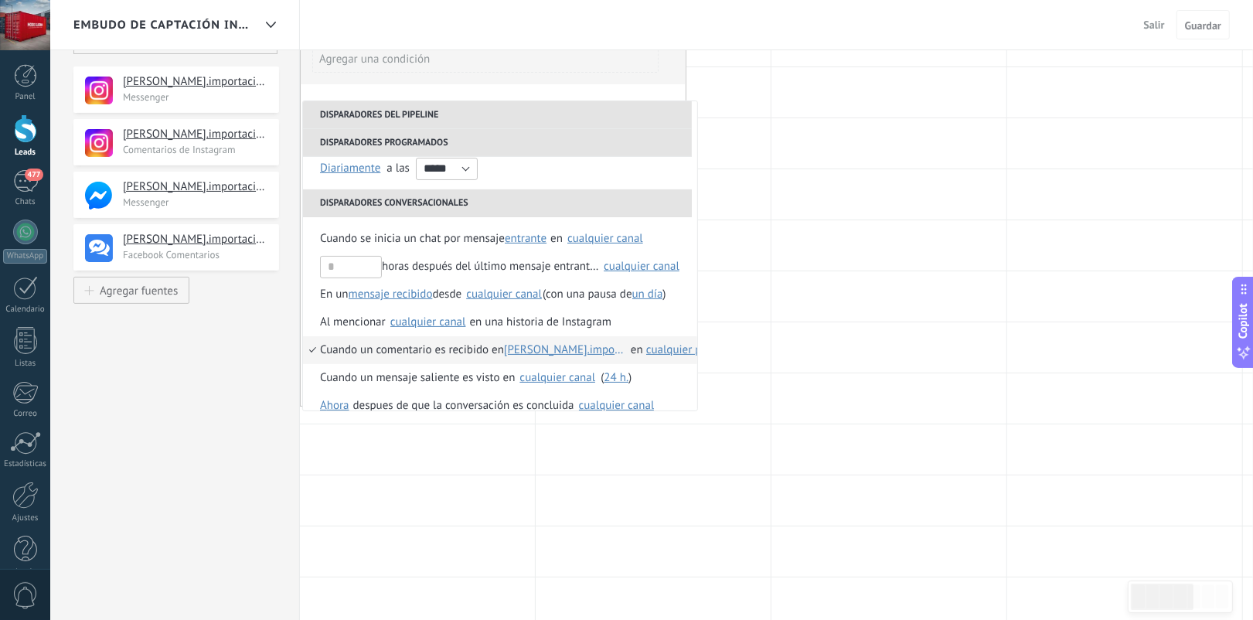
click at [666, 348] on span "cualquier post" at bounding box center [681, 349] width 70 height 15
click at [561, 352] on span "[PERSON_NAME].importacion" at bounding box center [566, 350] width 124 height 28
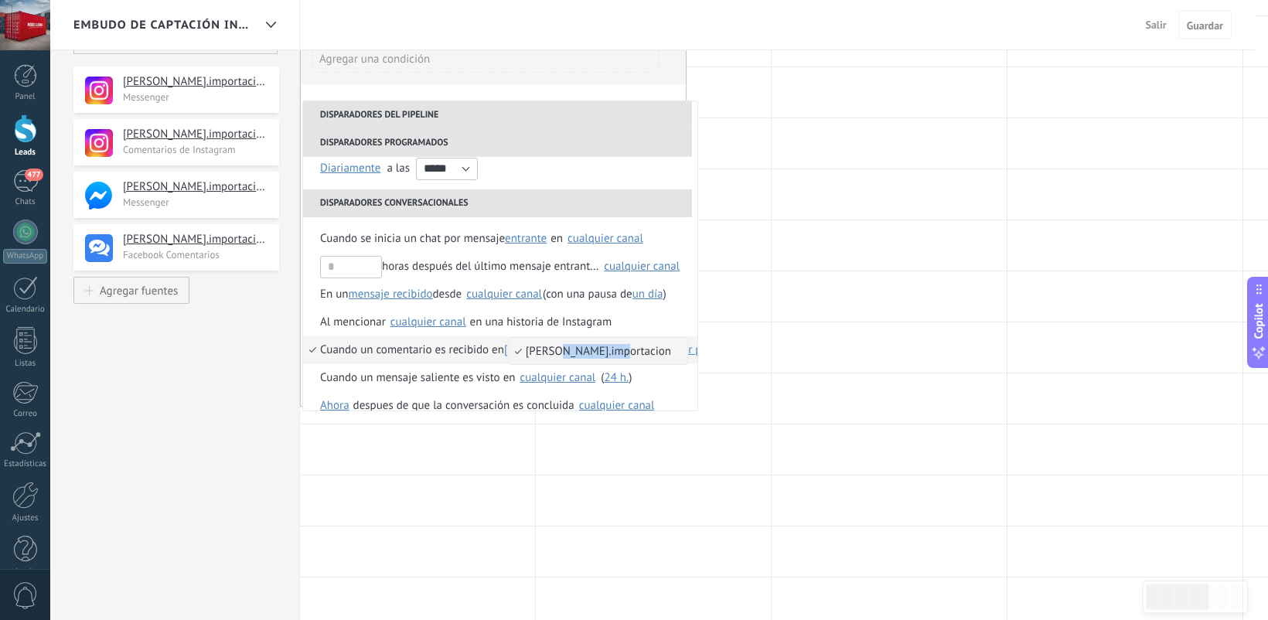
click at [561, 352] on span "[PERSON_NAME].importacion" at bounding box center [590, 351] width 162 height 15
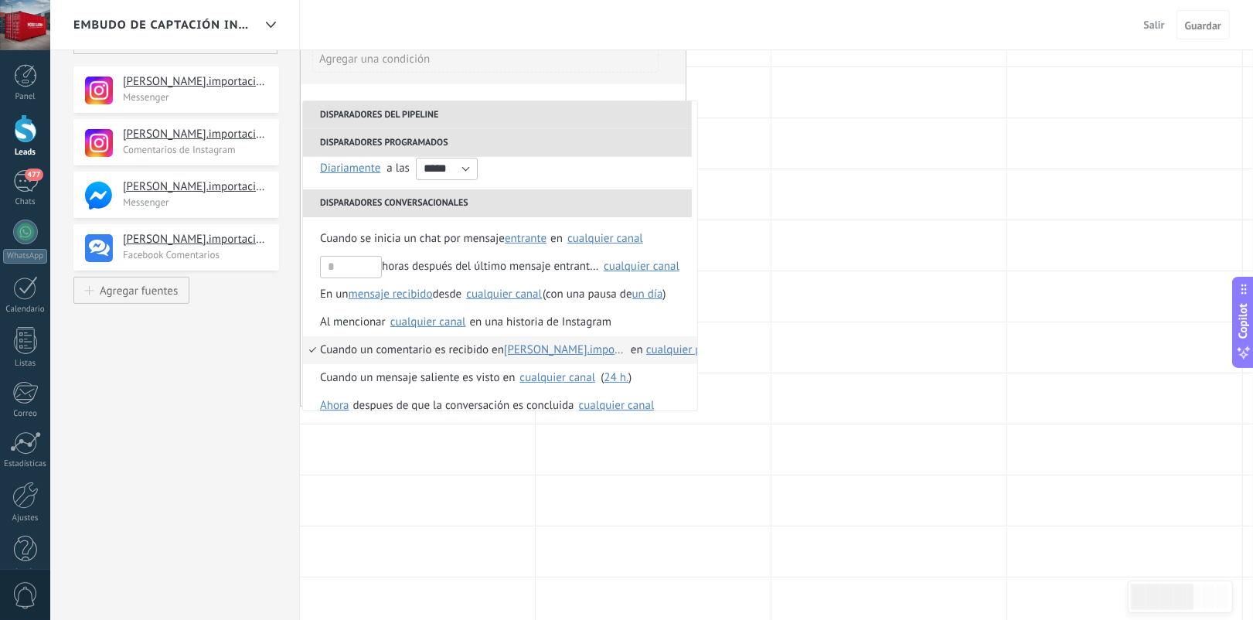
click at [561, 352] on span "[PERSON_NAME].importacion" at bounding box center [566, 350] width 124 height 28
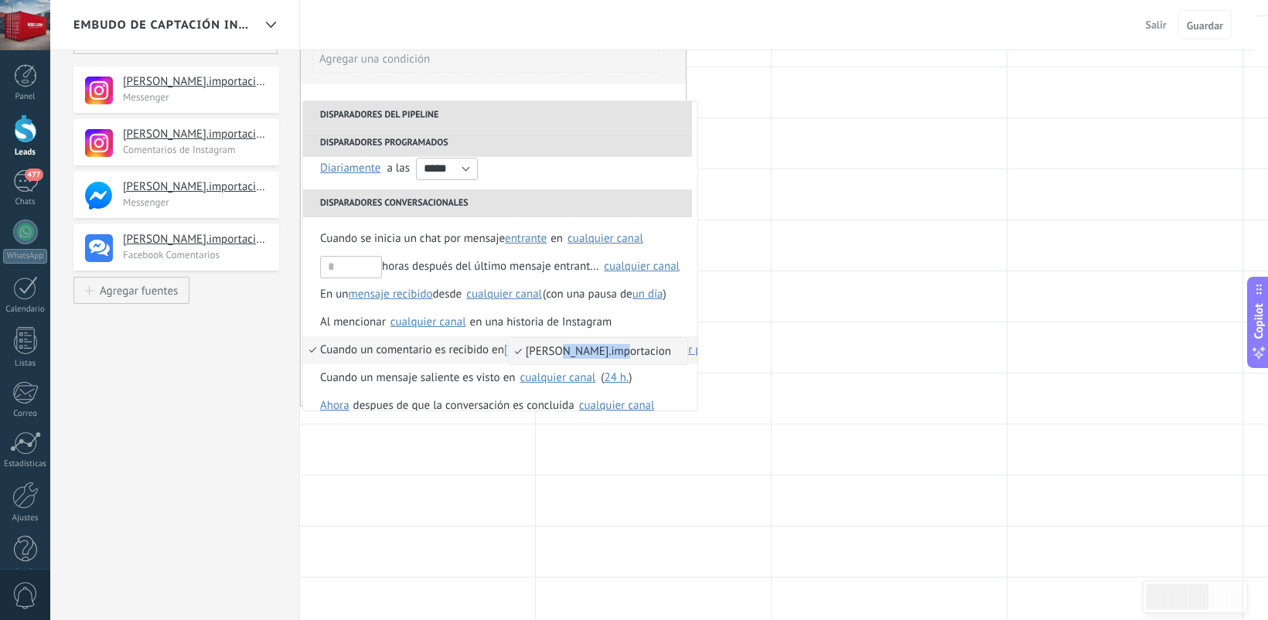
click at [561, 352] on span "[PERSON_NAME].importacion" at bounding box center [590, 351] width 162 height 15
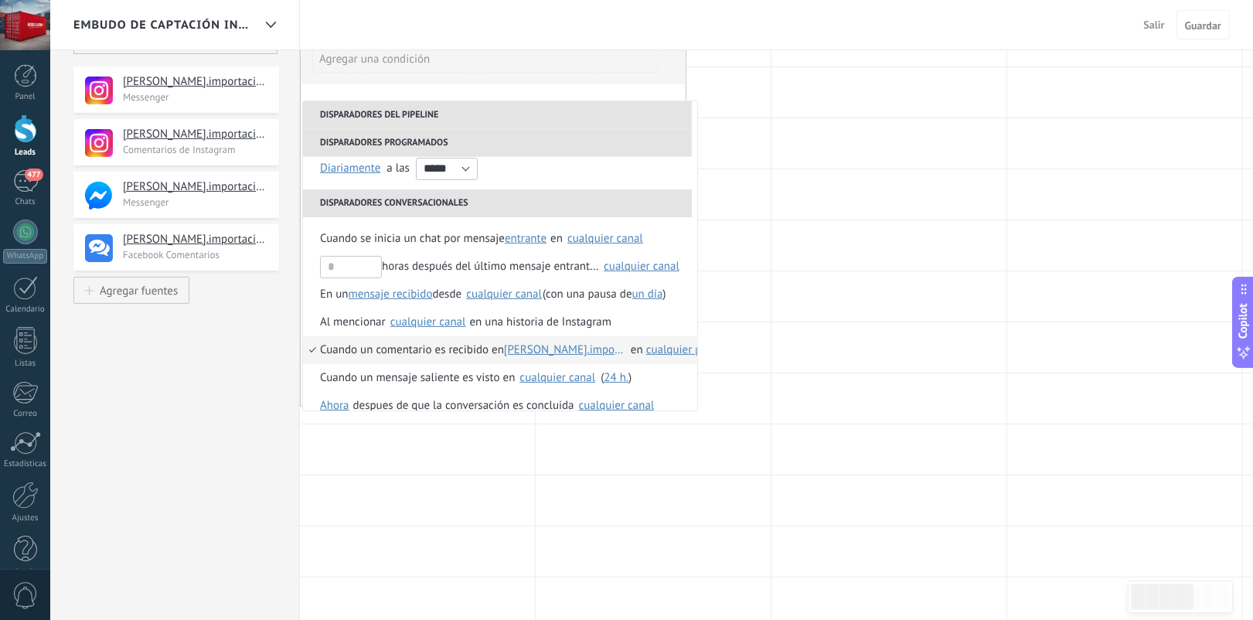
click at [536, 352] on span "[PERSON_NAME].importacion" at bounding box center [566, 350] width 124 height 28
click at [1113, 26] on span "Guardar" at bounding box center [1203, 25] width 36 height 11
